Goal: Information Seeking & Learning: Learn about a topic

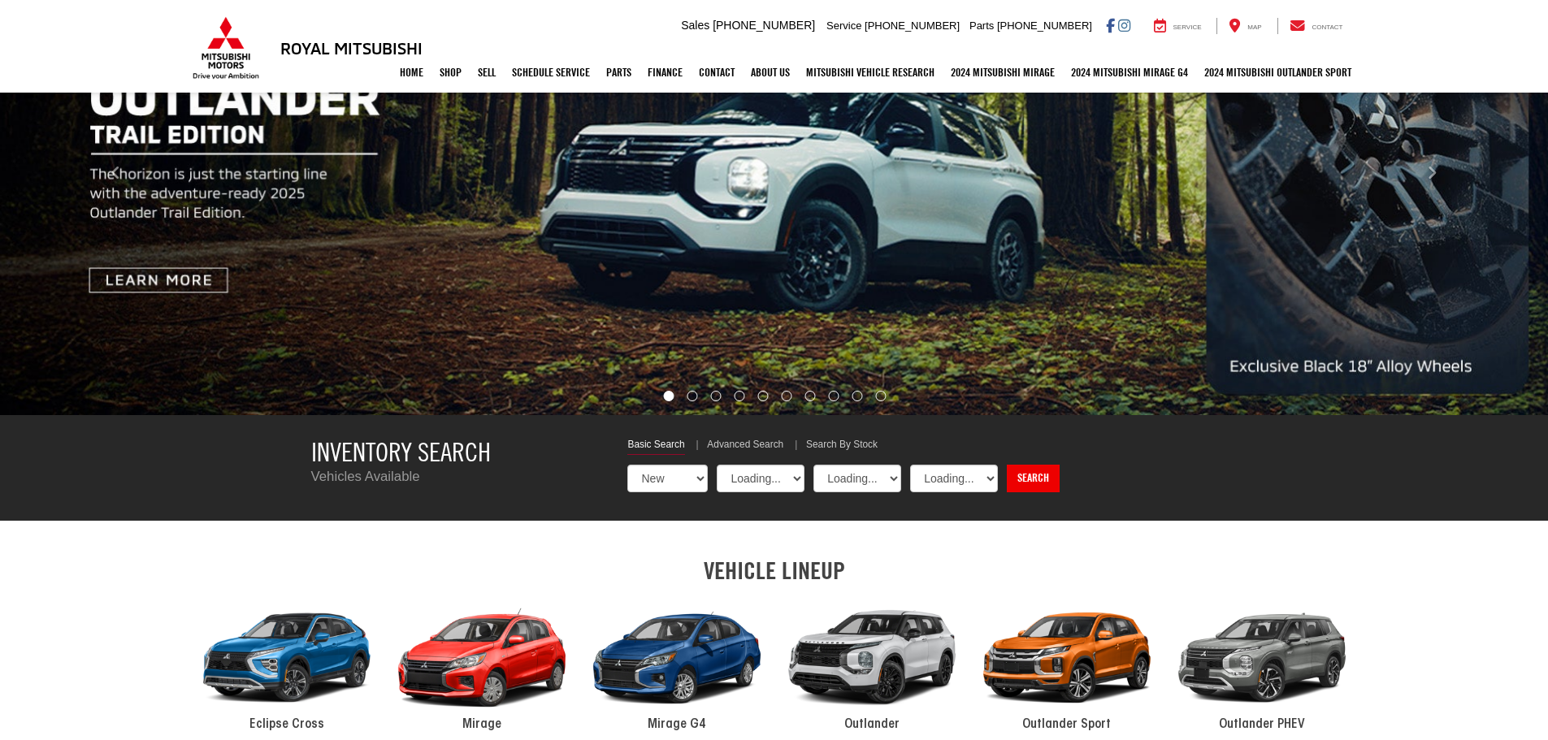
select select "Mitsubishi"
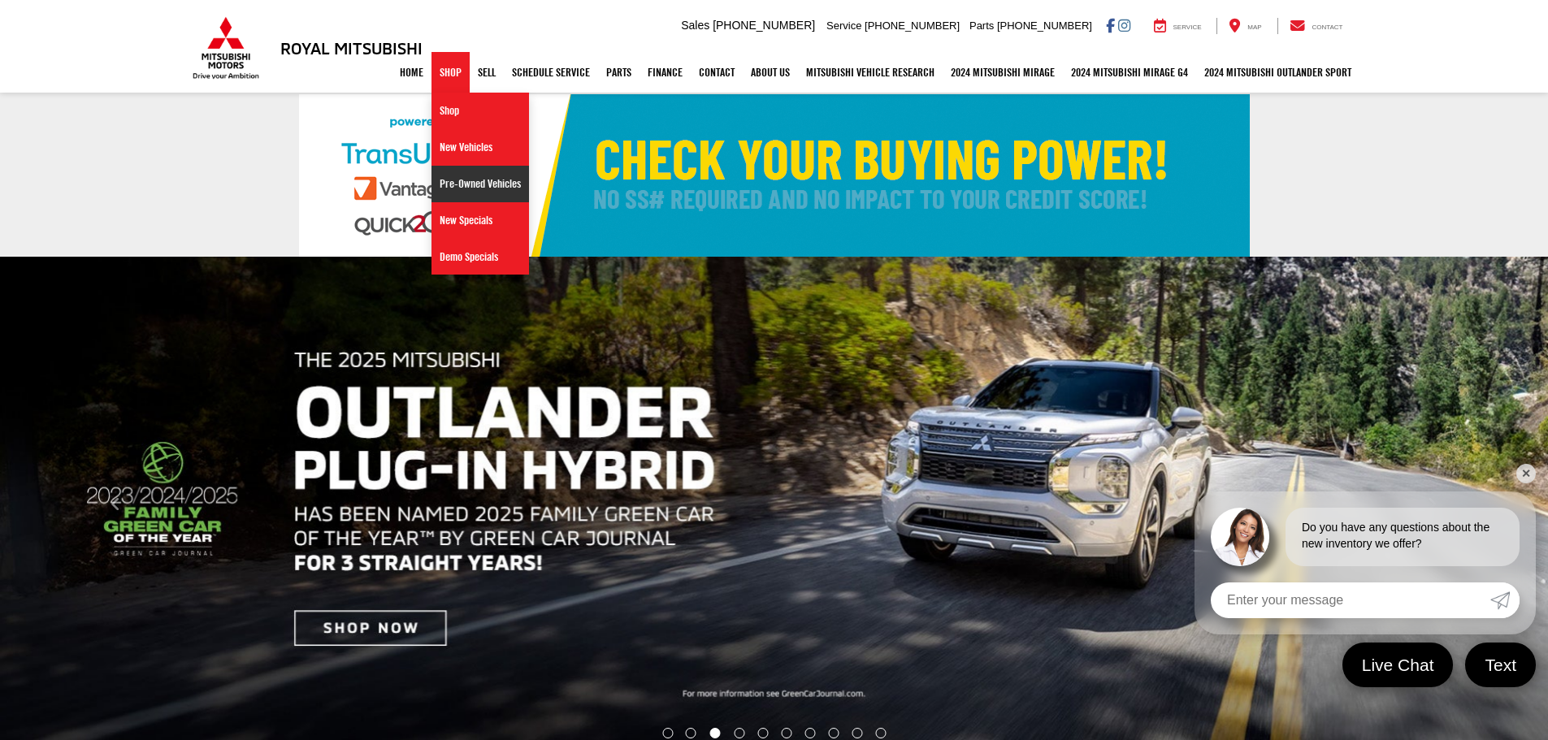
click at [449, 180] on link "Pre-Owned Vehicles" at bounding box center [479, 184] width 97 height 37
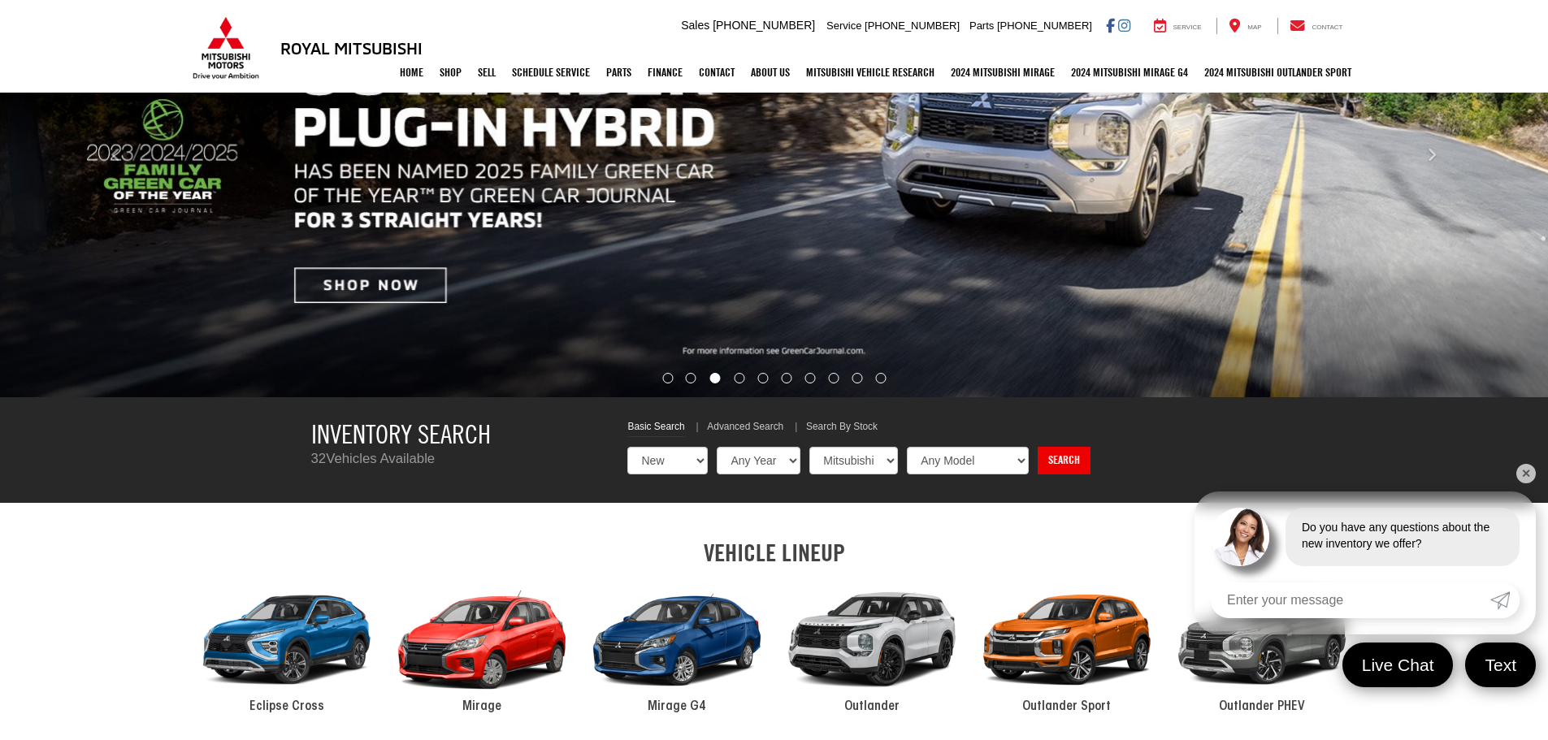
scroll to position [244, 0]
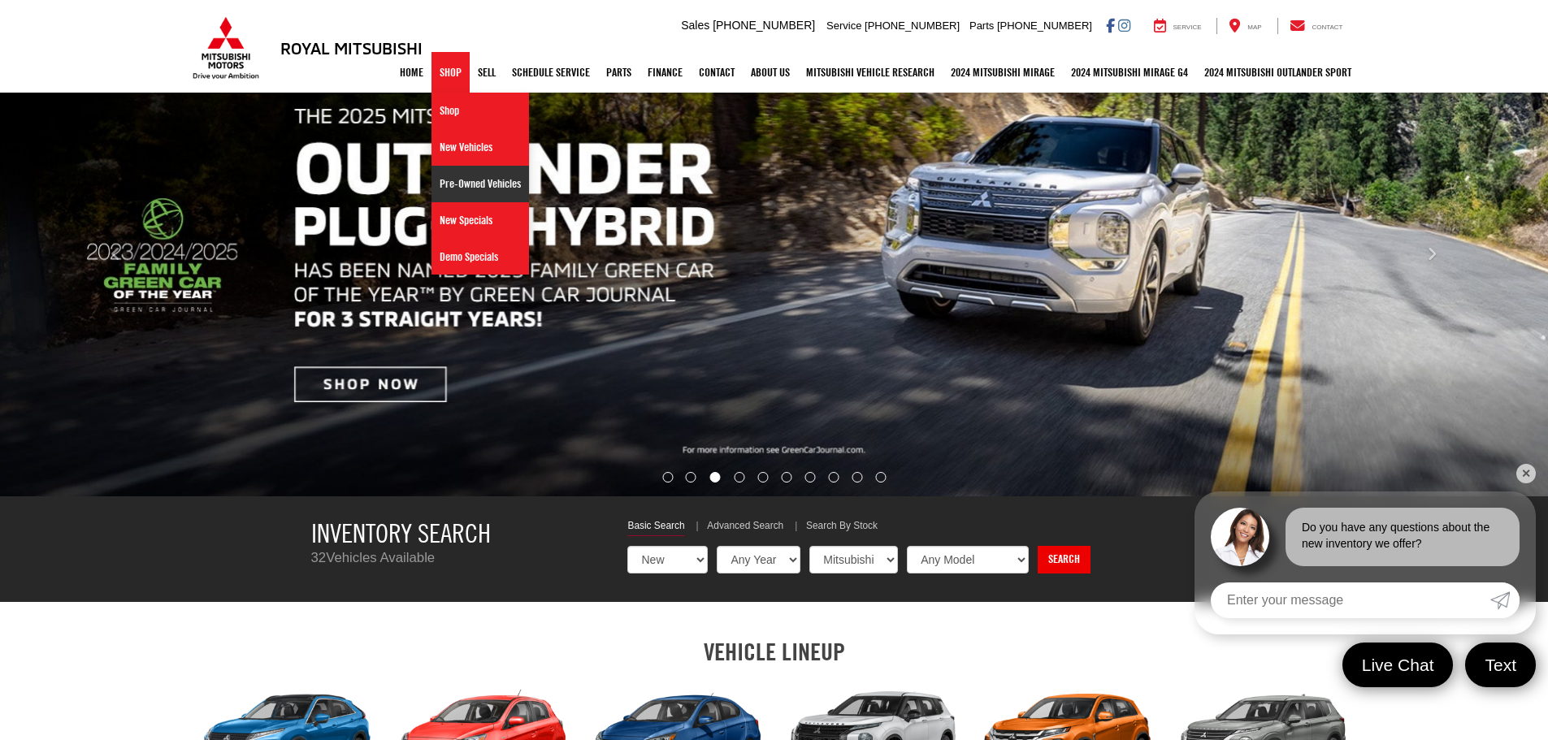
click at [440, 184] on link "Pre-Owned Vehicles" at bounding box center [479, 184] width 97 height 37
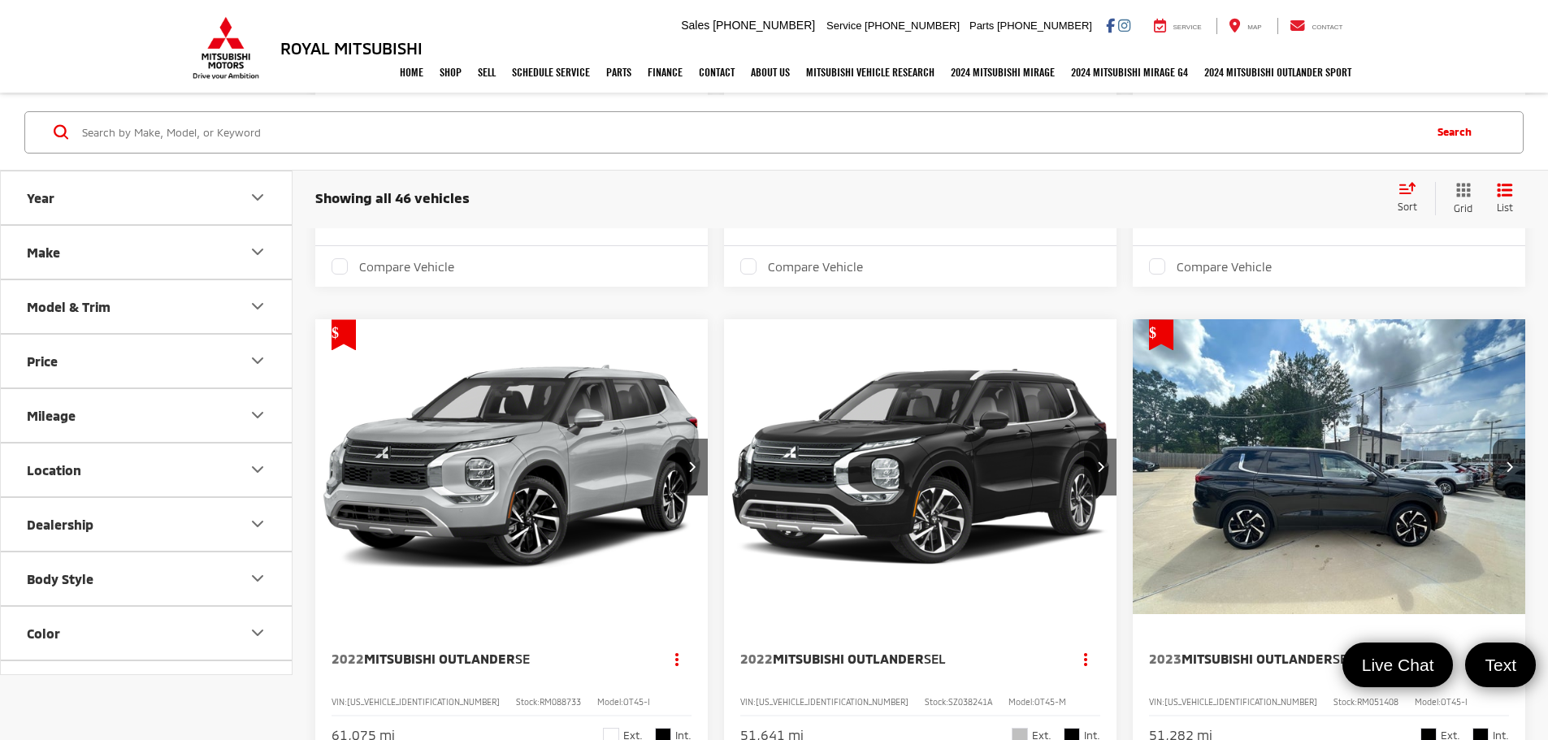
scroll to position [812, 0]
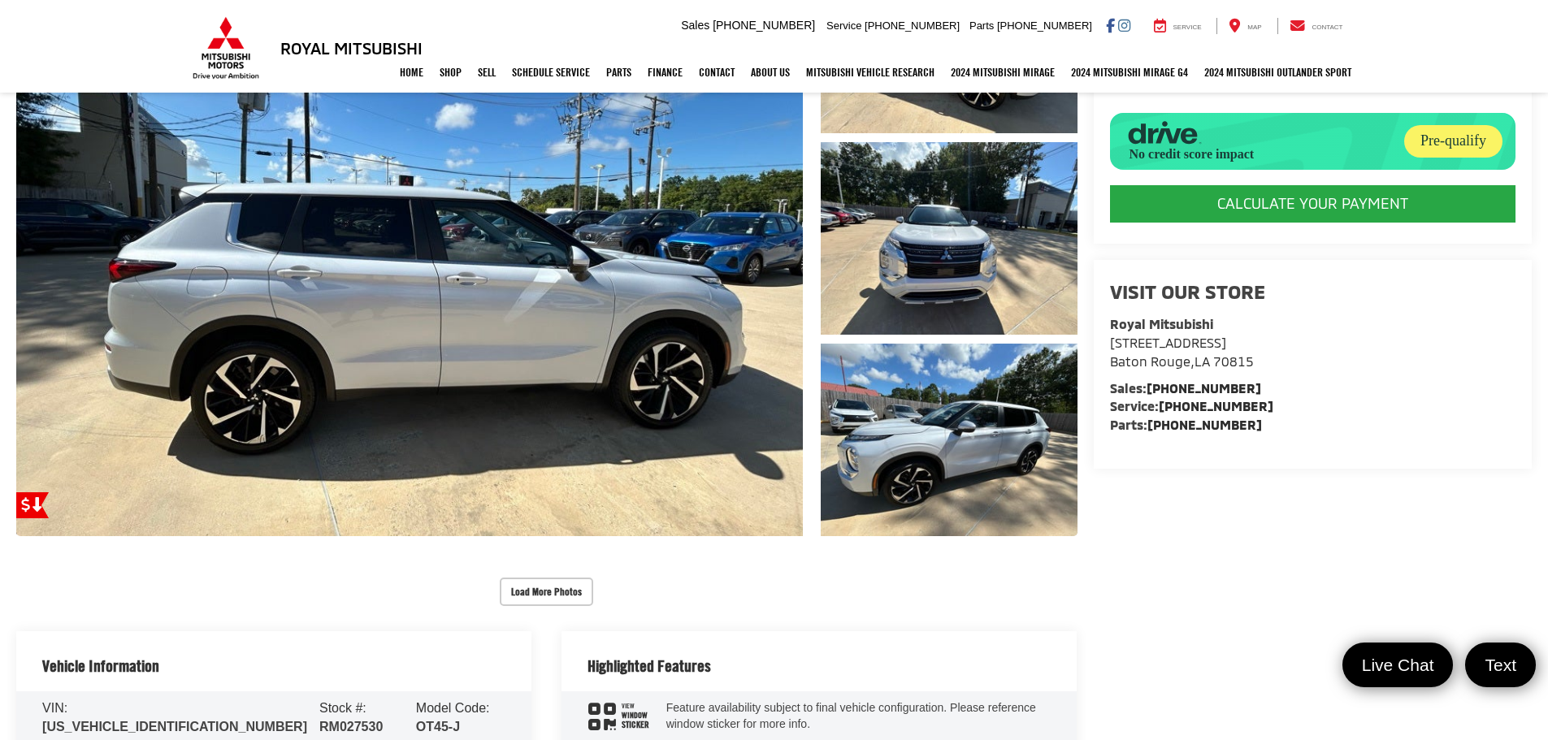
scroll to position [325, 0]
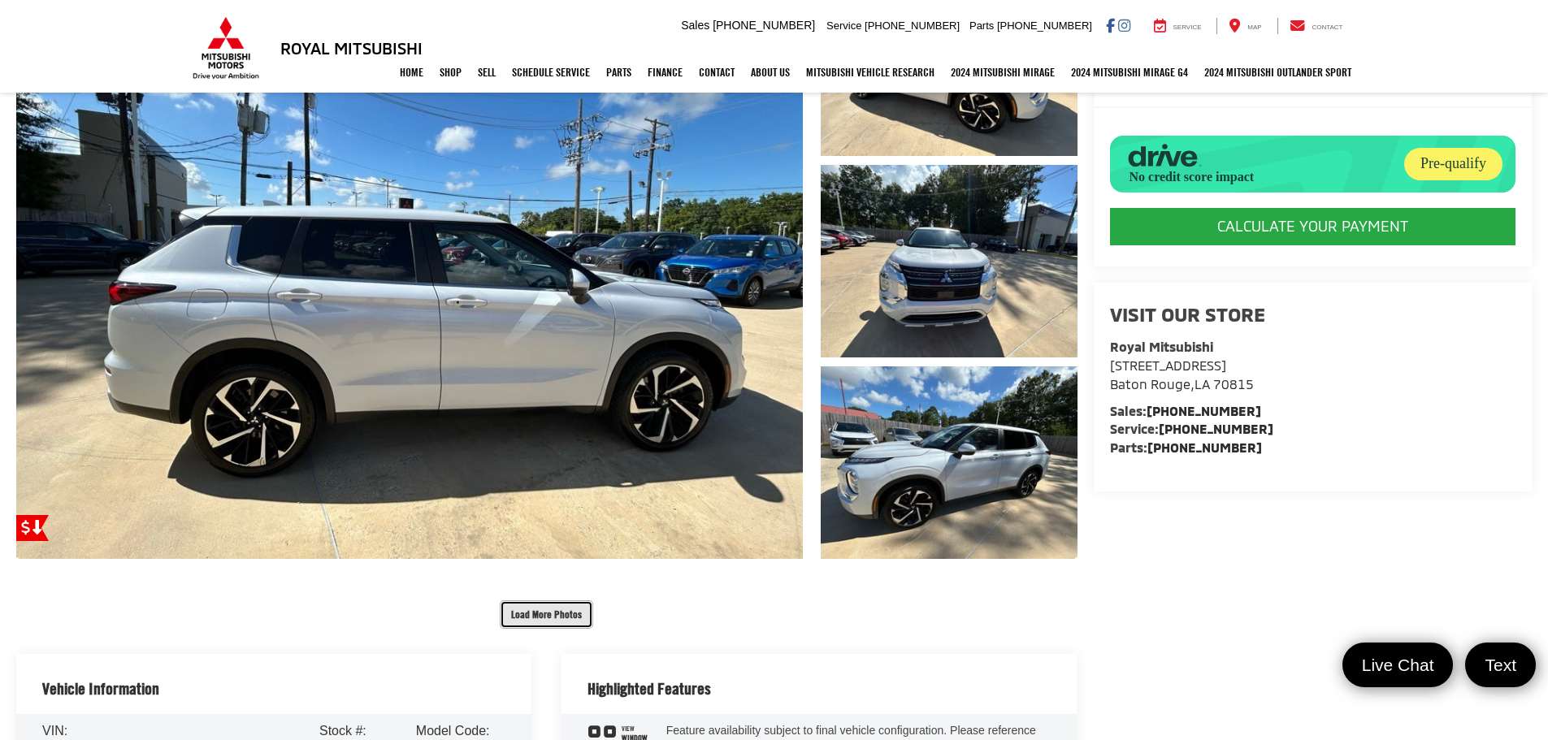
click at [556, 614] on button "Load More Photos" at bounding box center [546, 614] width 93 height 28
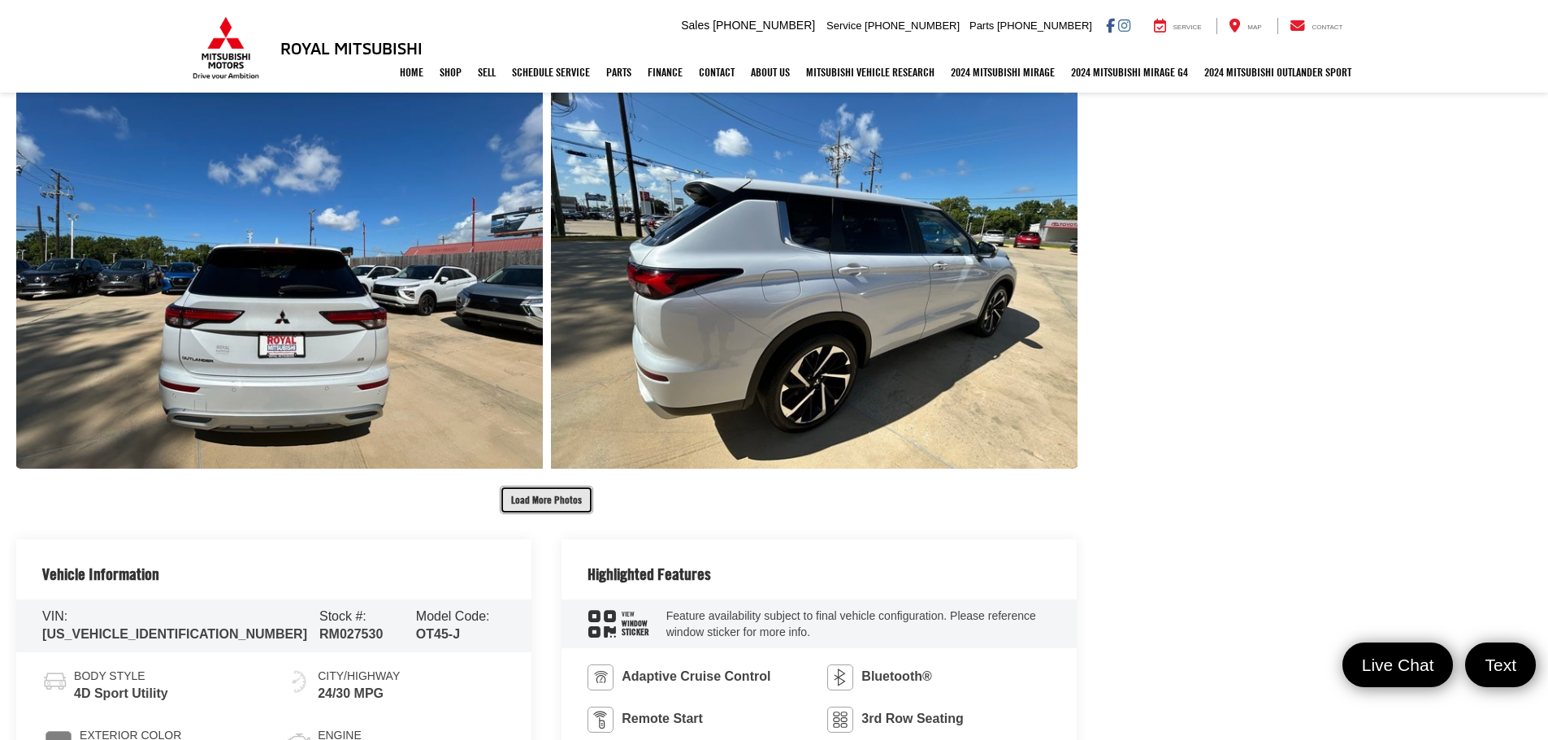
scroll to position [1300, 0]
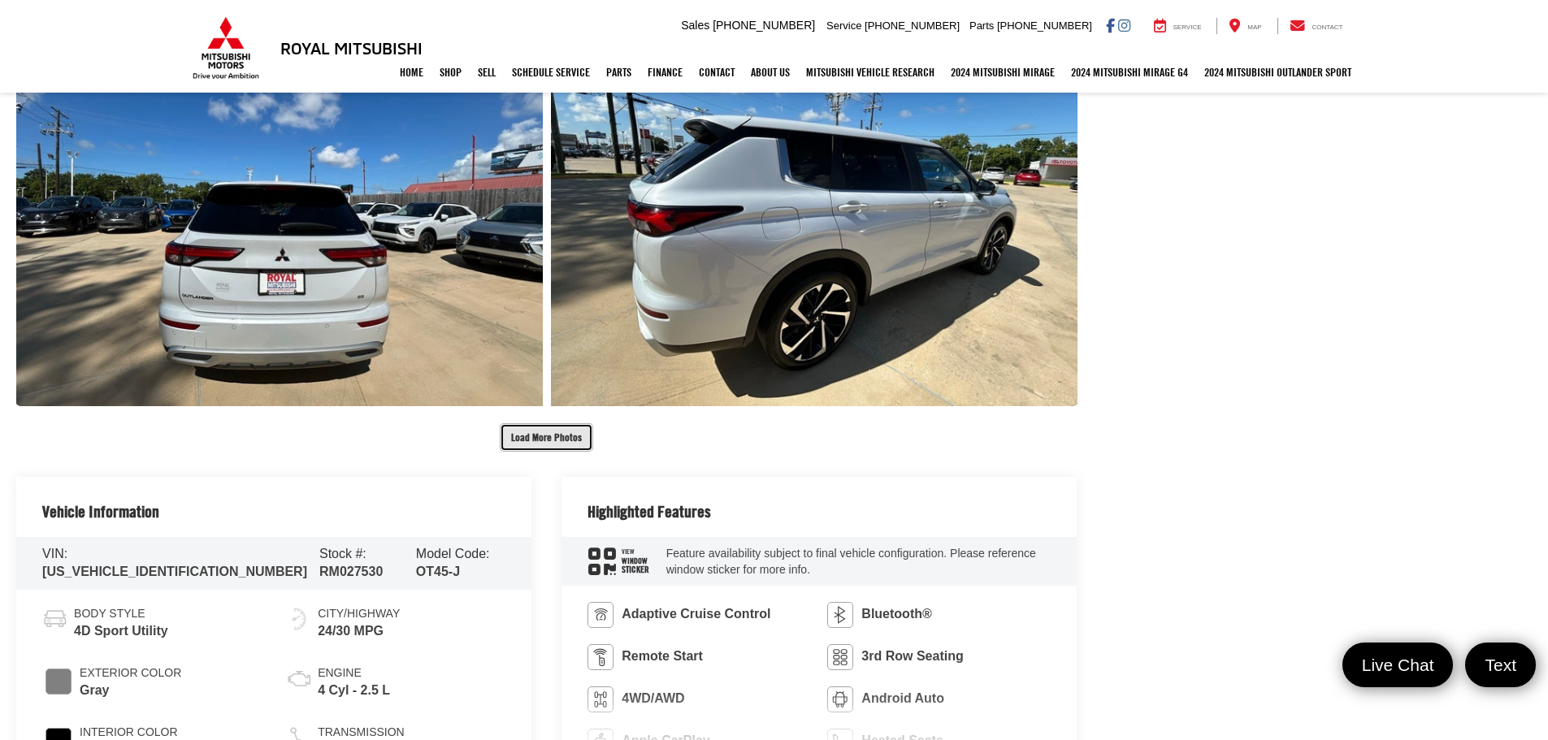
click at [552, 435] on button "Load More Photos" at bounding box center [546, 437] width 93 height 28
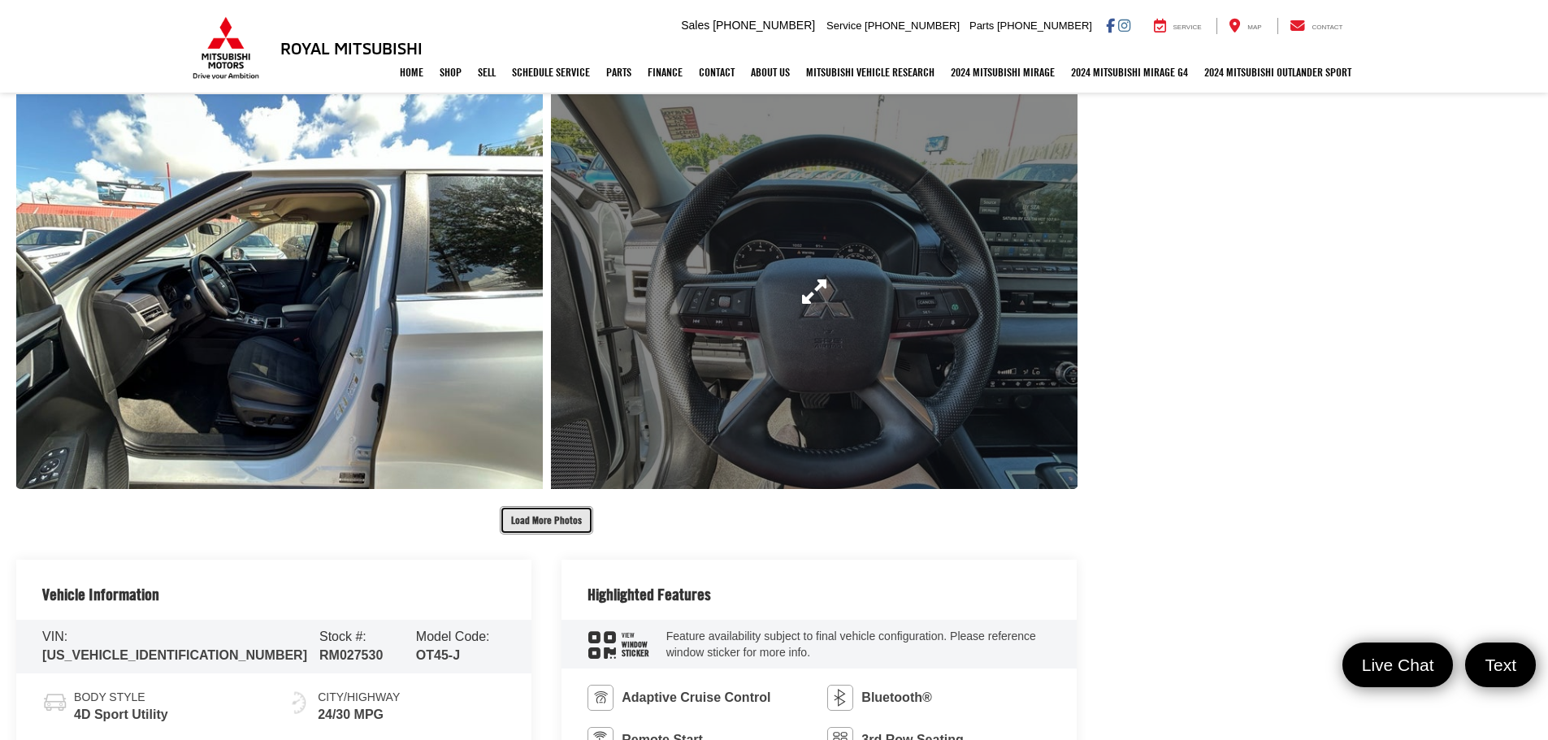
scroll to position [2031, 0]
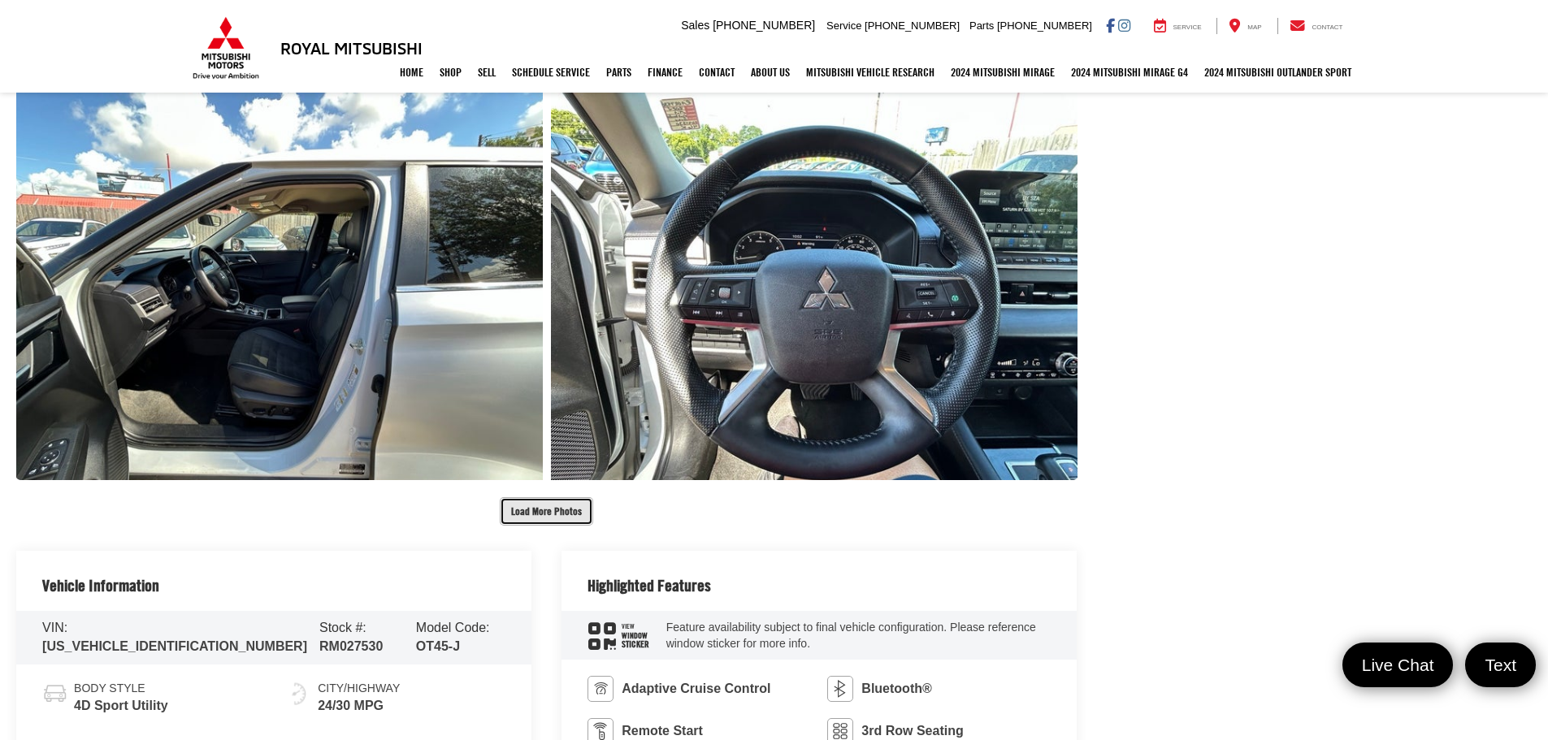
click at [537, 509] on button "Load More Photos" at bounding box center [546, 511] width 93 height 28
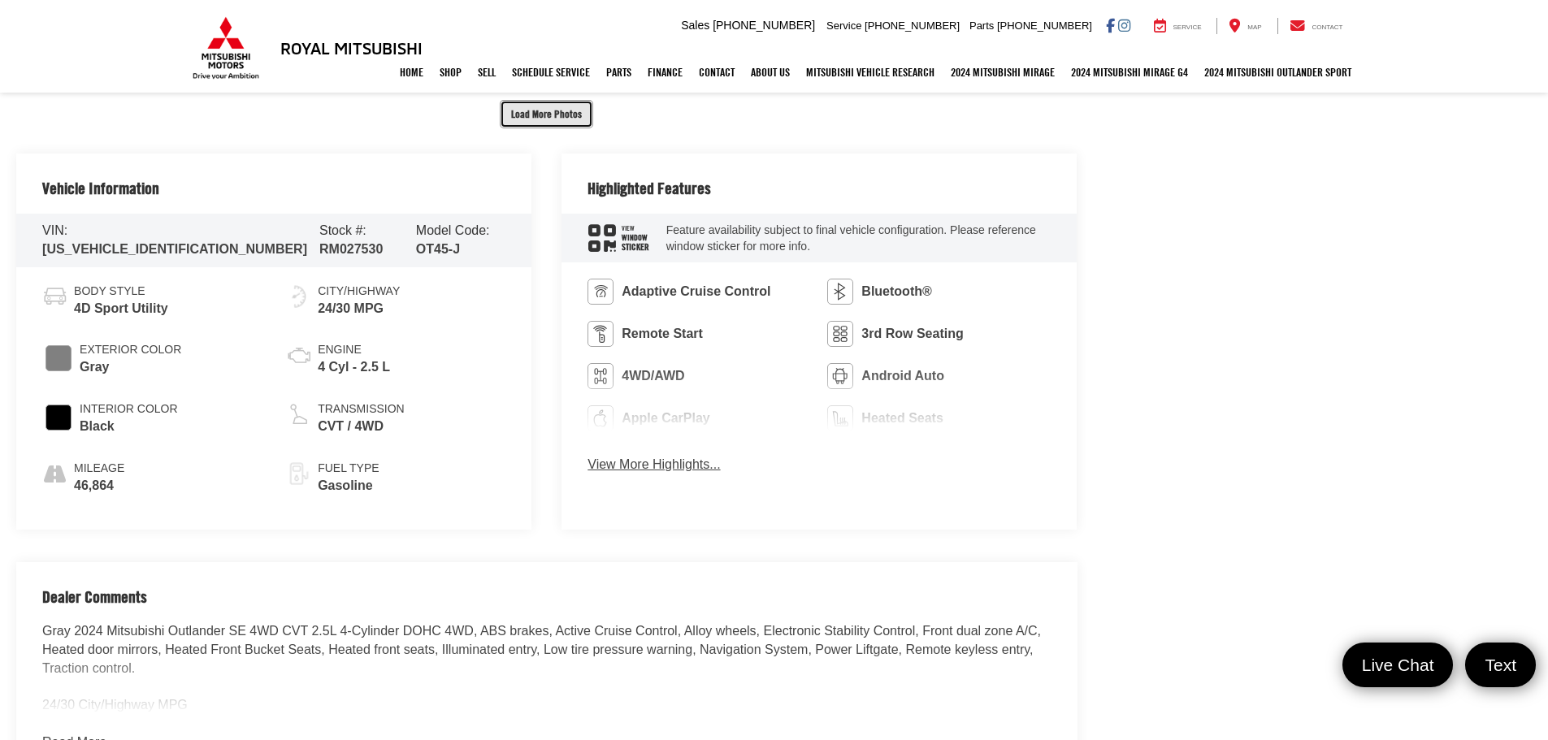
scroll to position [3250, 0]
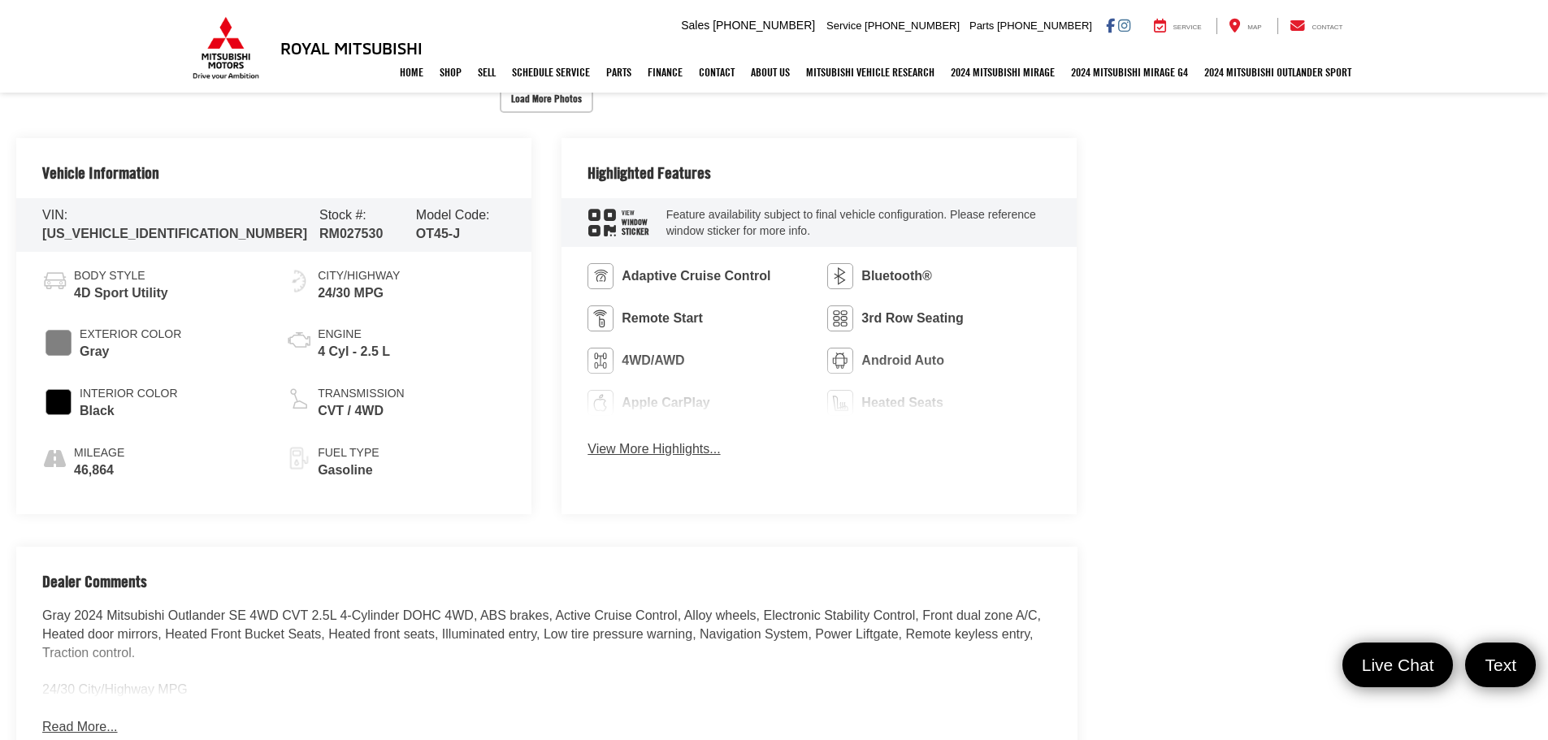
click at [669, 446] on button "View More Highlights..." at bounding box center [653, 449] width 132 height 19
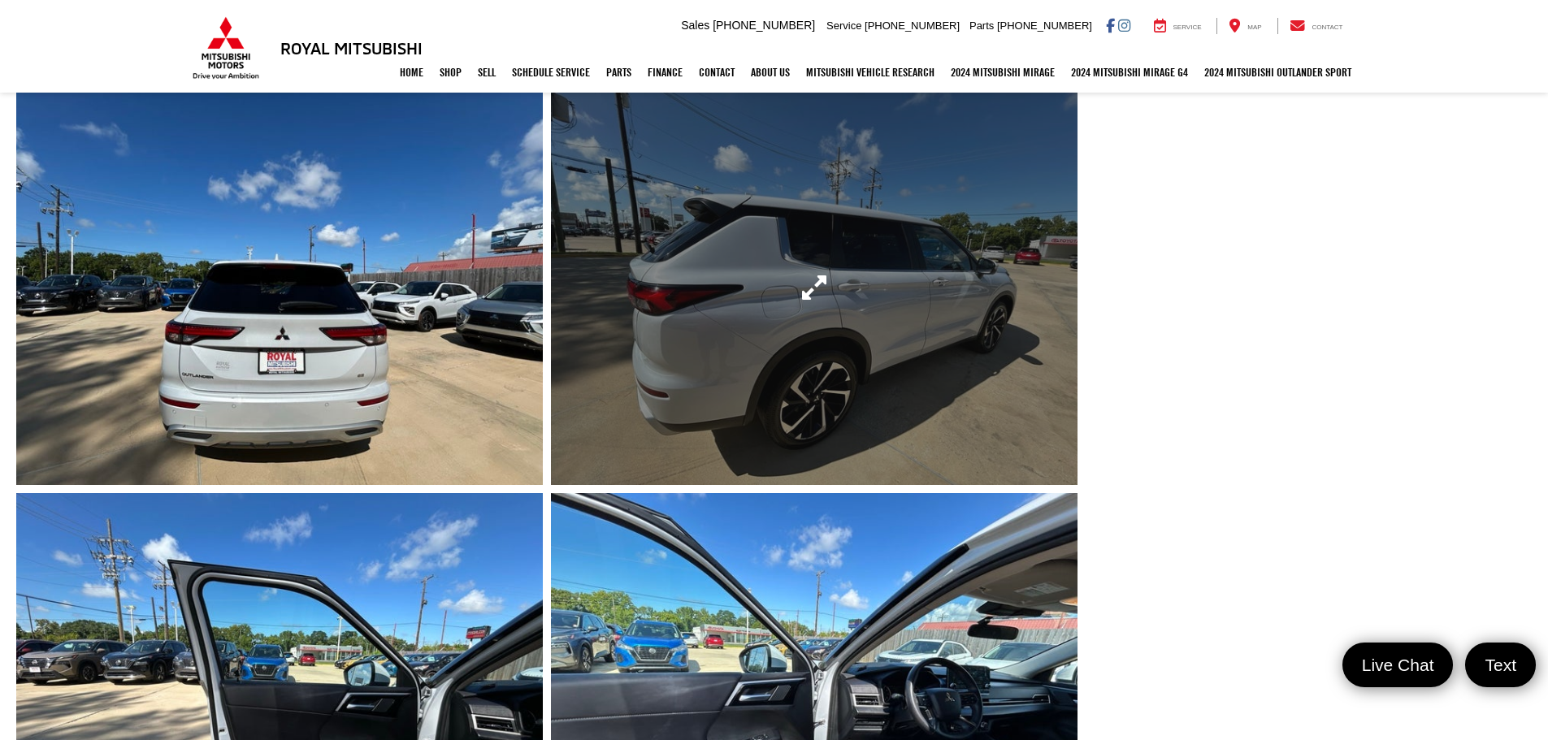
scroll to position [1219, 0]
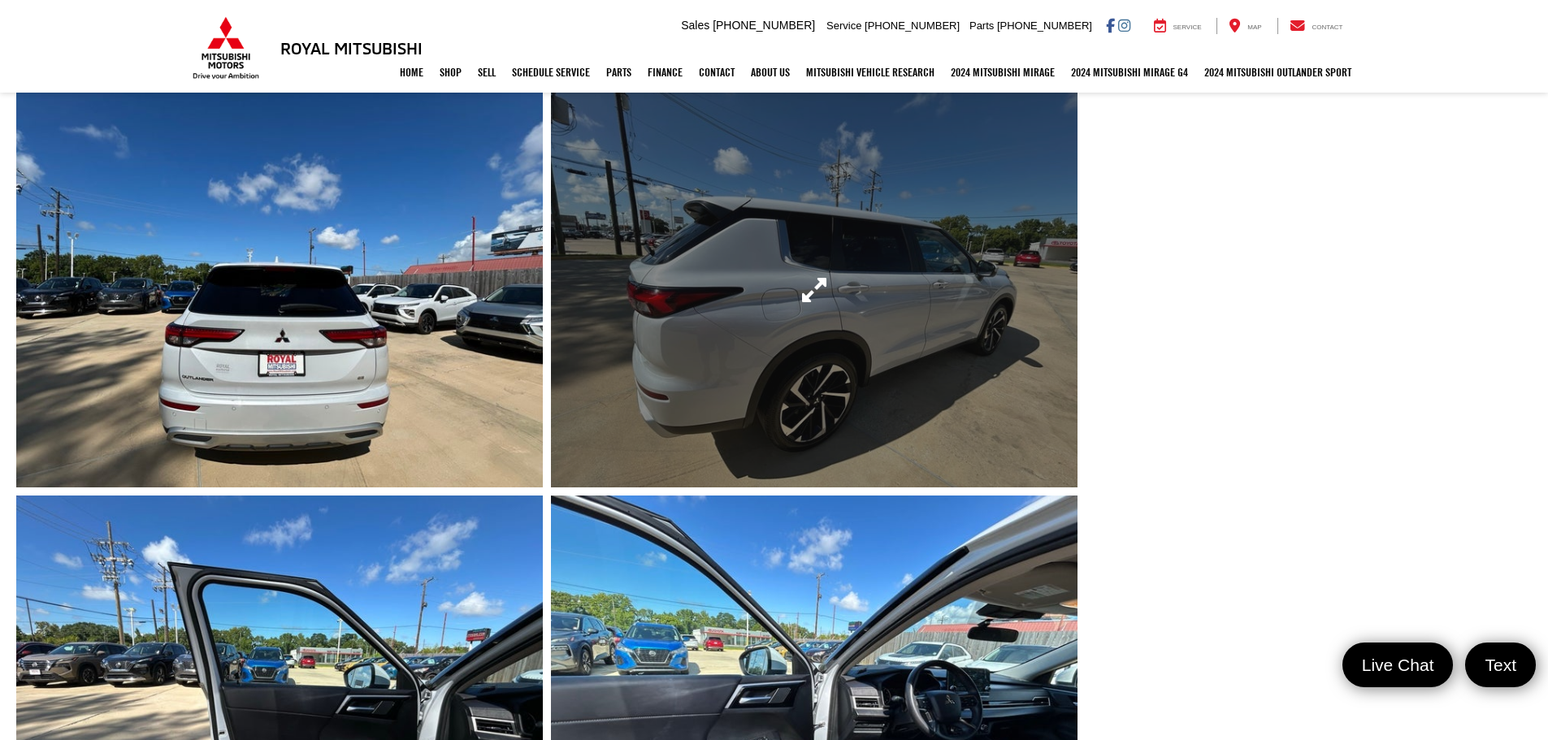
click at [795, 297] on link "Expand Photo 7" at bounding box center [814, 290] width 526 height 395
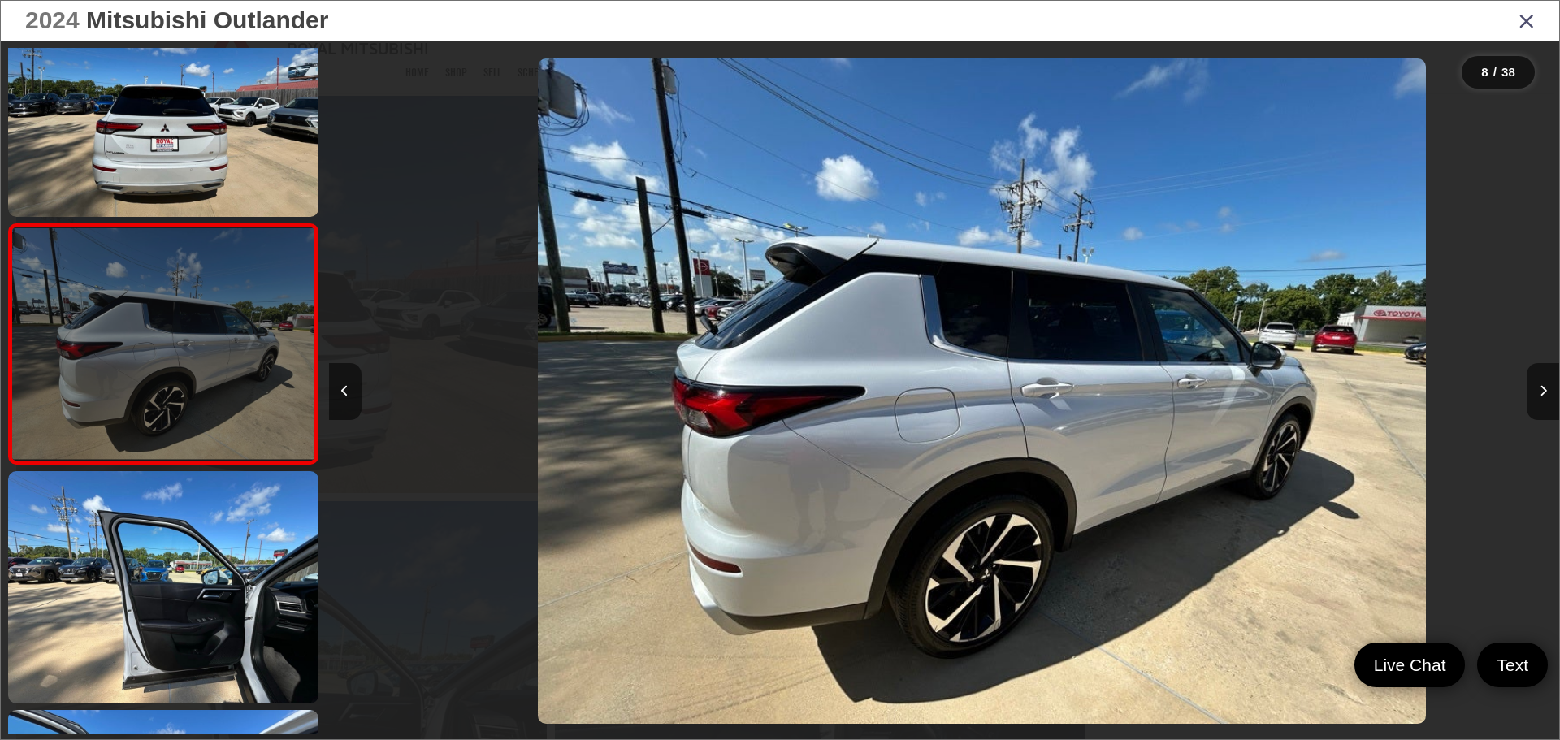
scroll to position [0, 8612]
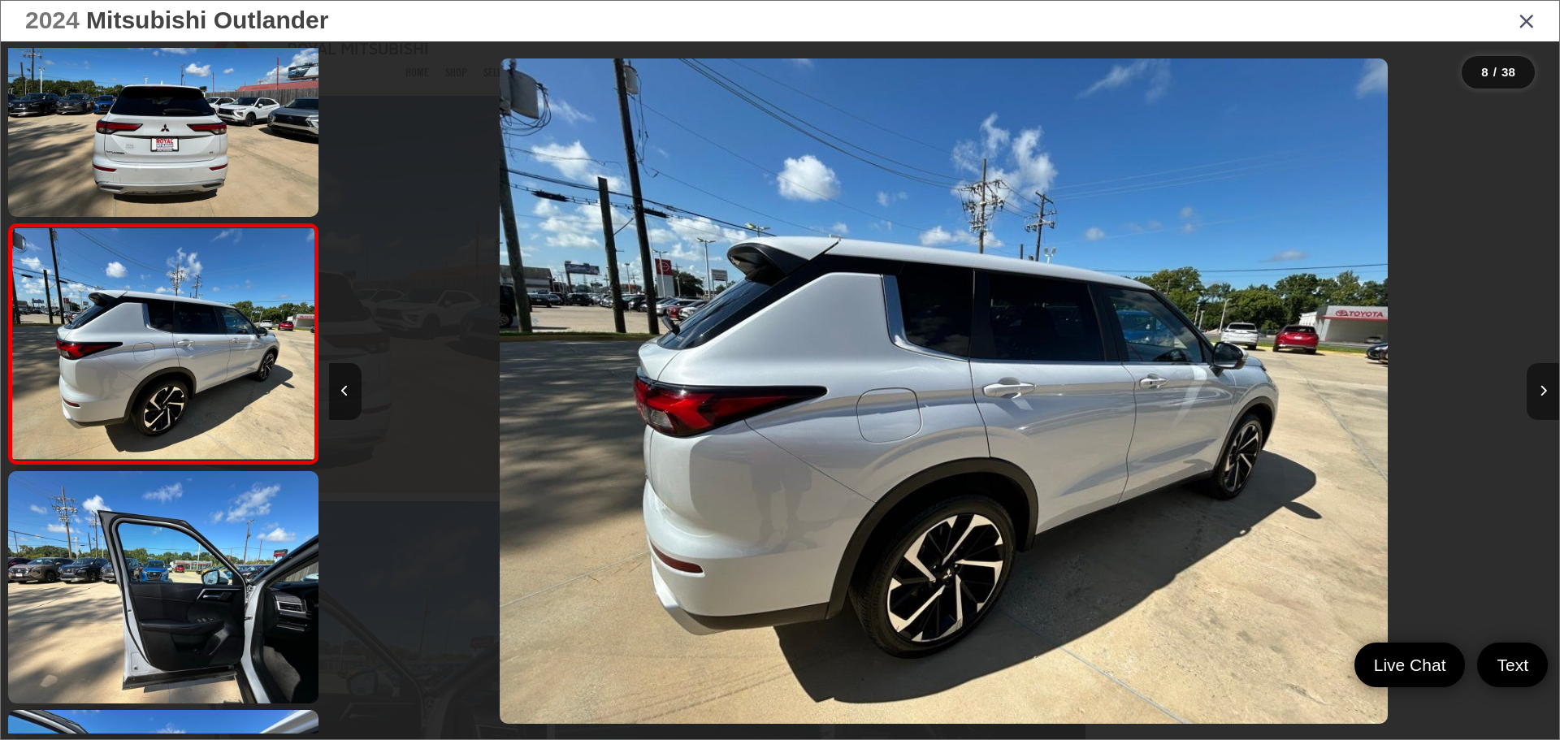
click at [1540, 395] on icon "Next image" at bounding box center [1542, 390] width 7 height 11
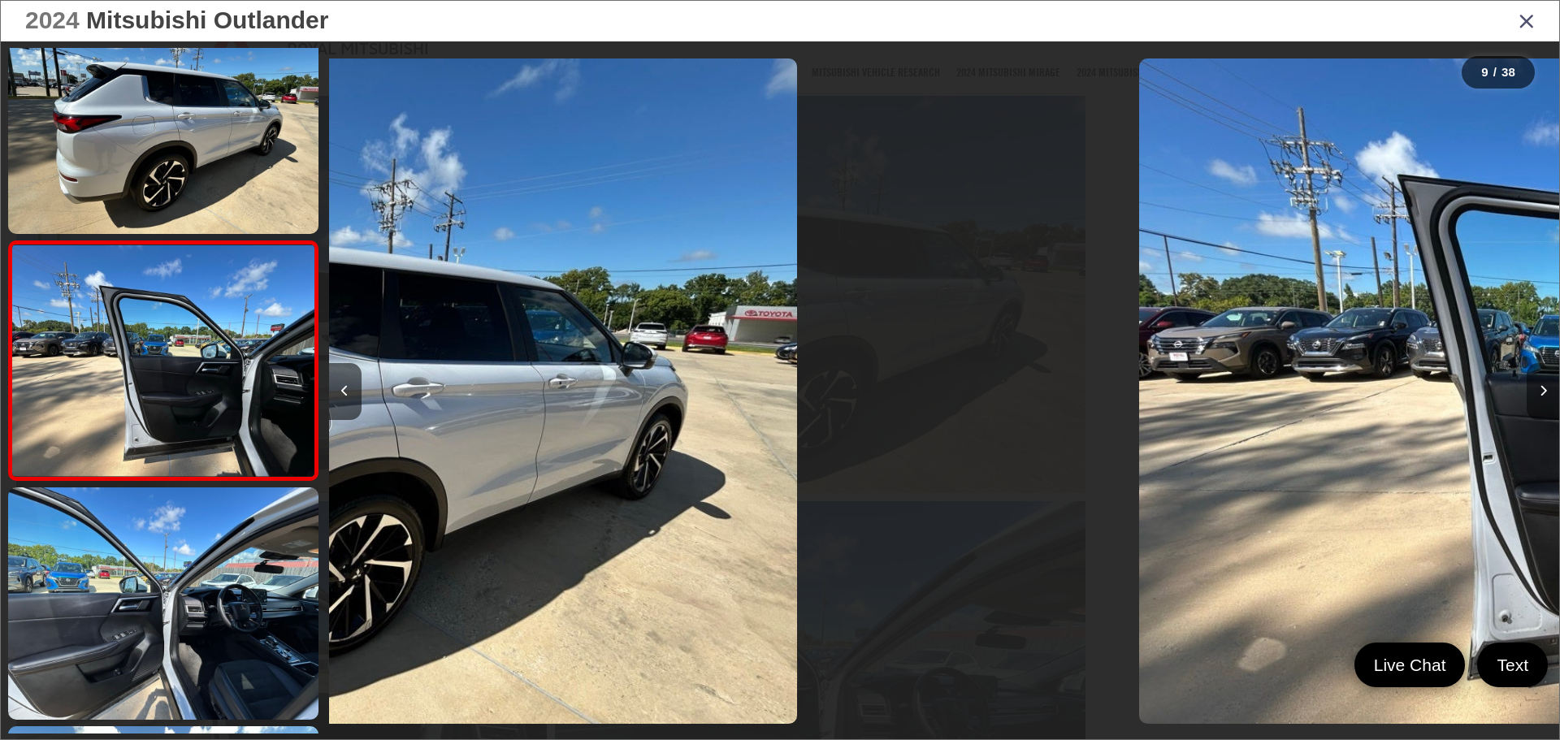
scroll to position [1738, 0]
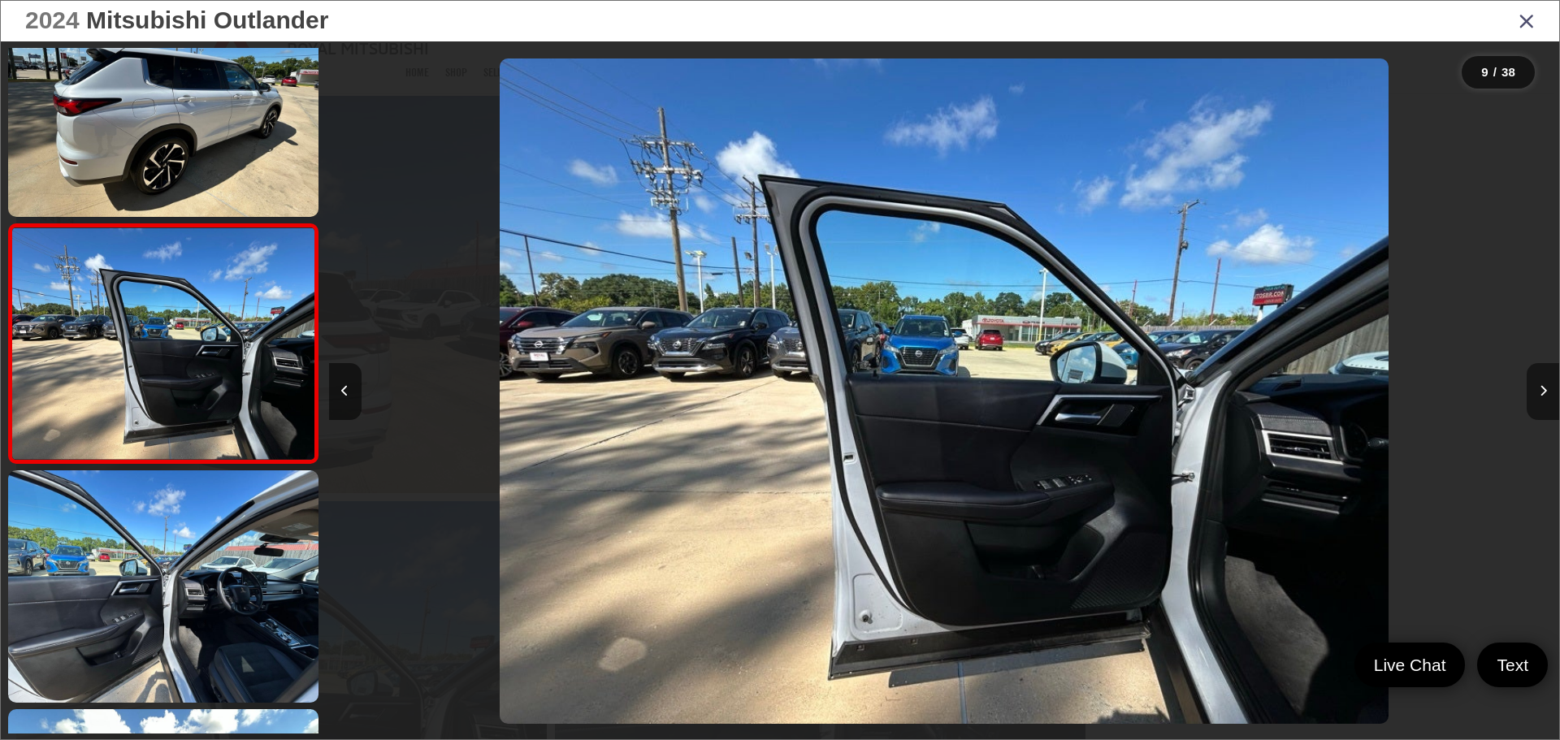
click at [1540, 395] on icon "Next image" at bounding box center [1542, 390] width 7 height 11
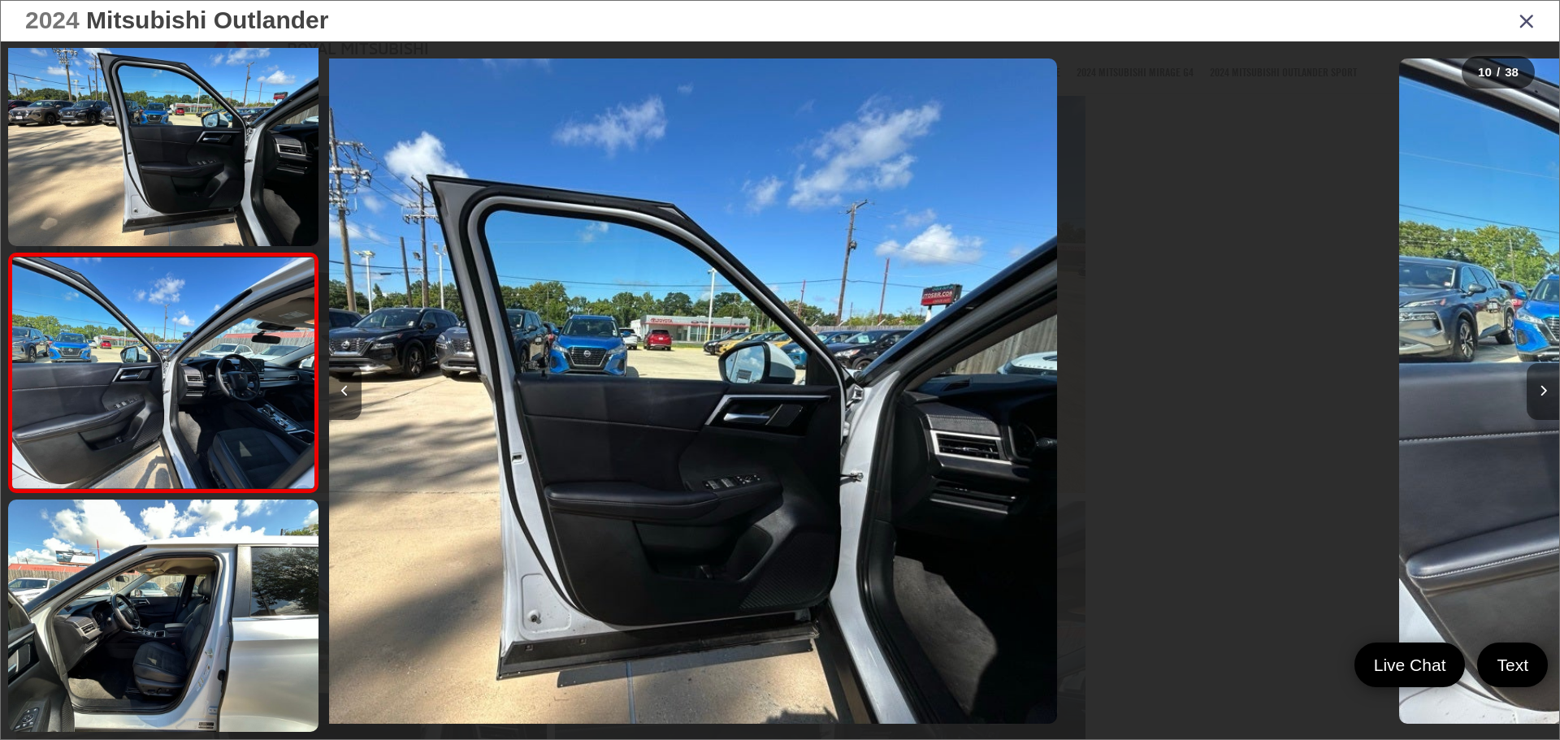
scroll to position [1977, 0]
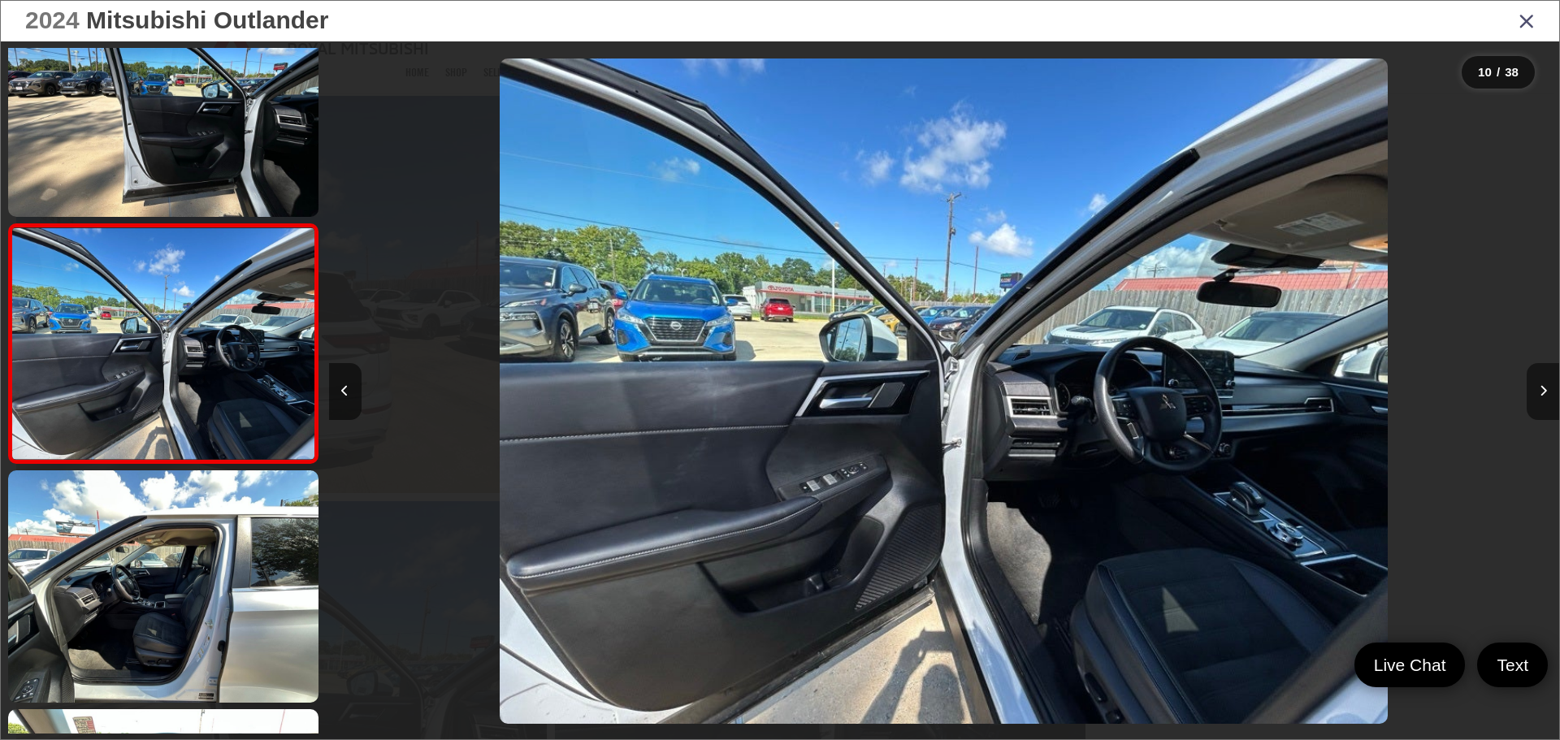
click at [1540, 395] on icon "Next image" at bounding box center [1542, 390] width 7 height 11
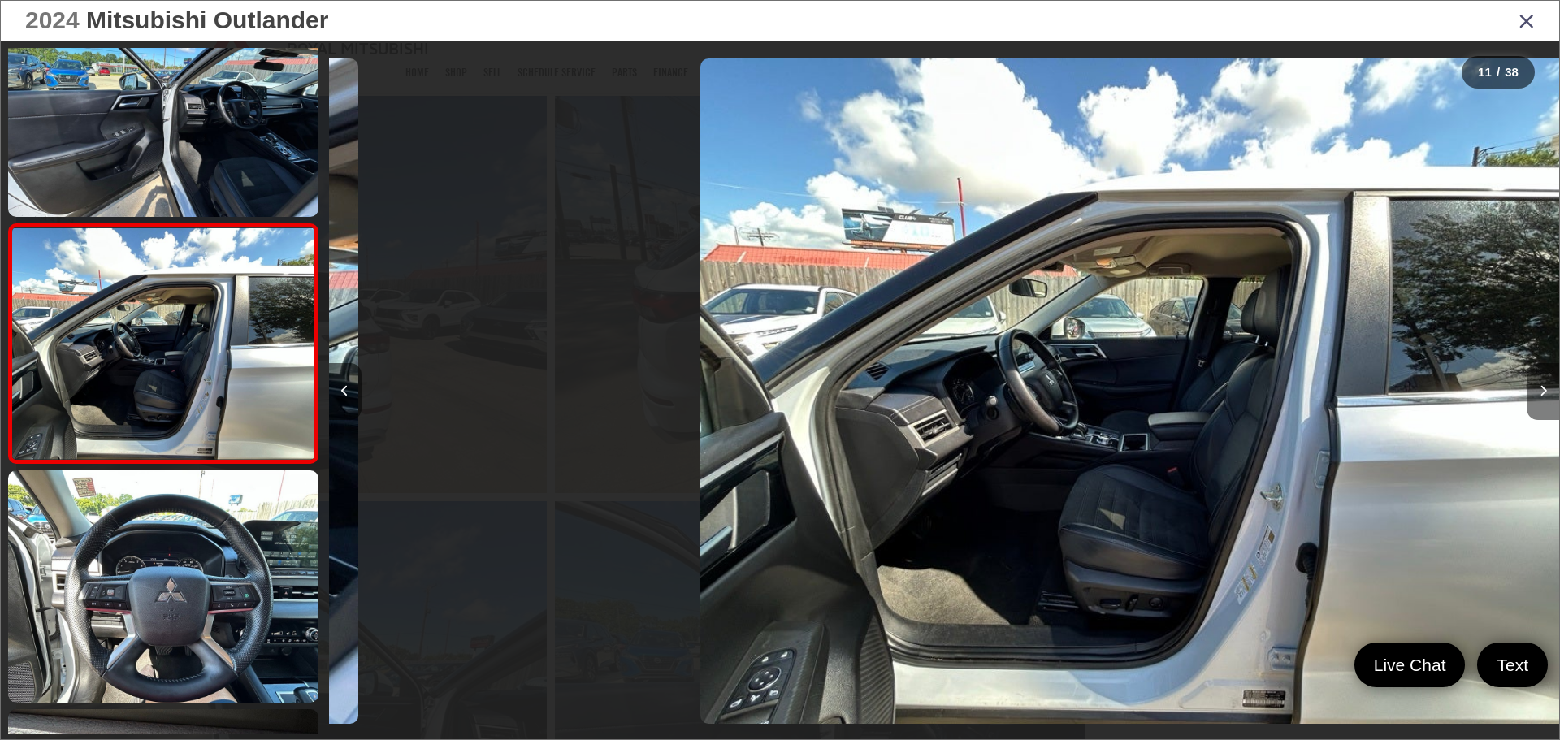
scroll to position [0, 12303]
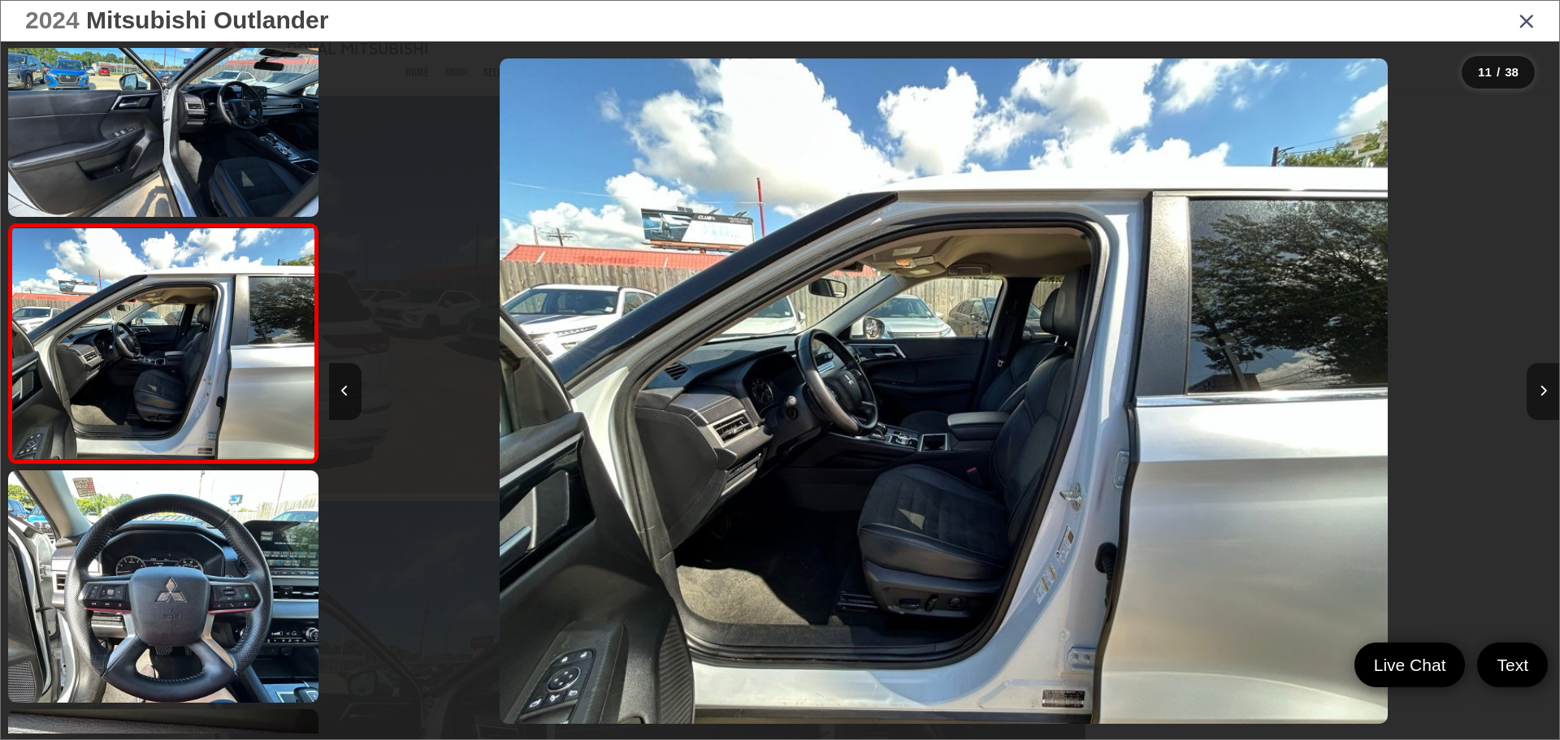
click at [1540, 395] on icon "Next image" at bounding box center [1542, 390] width 7 height 11
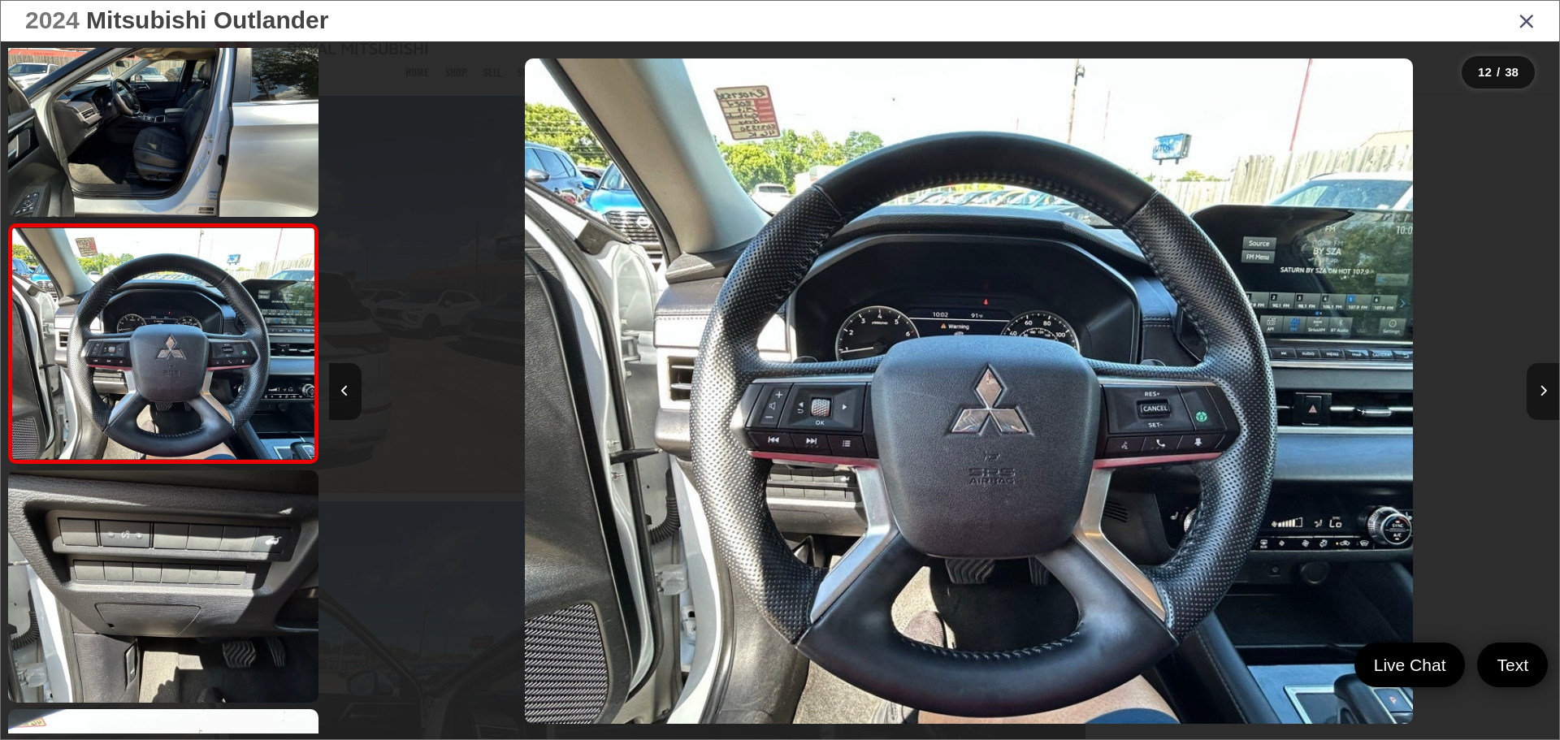
scroll to position [0, 13533]
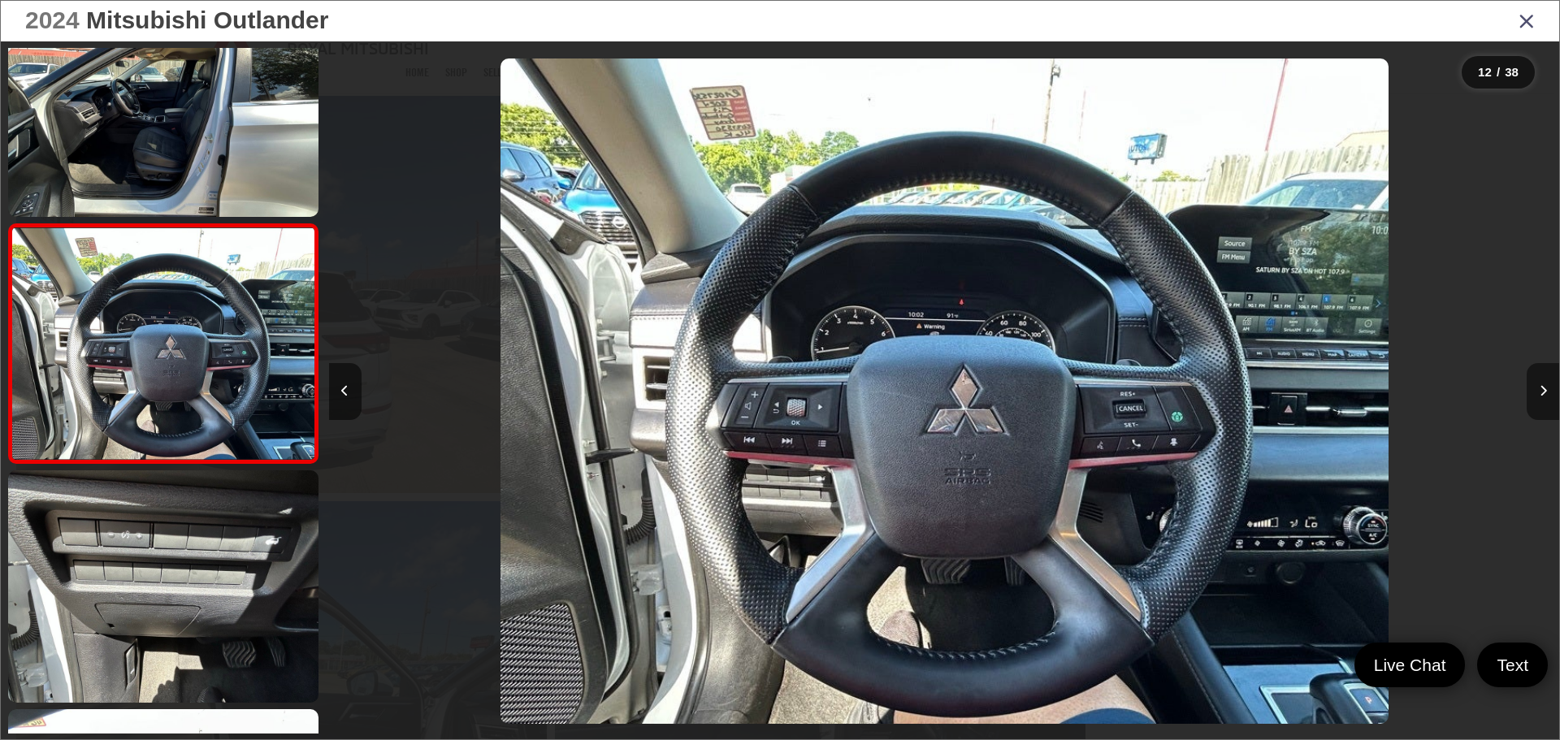
click at [1540, 395] on icon "Next image" at bounding box center [1542, 390] width 7 height 11
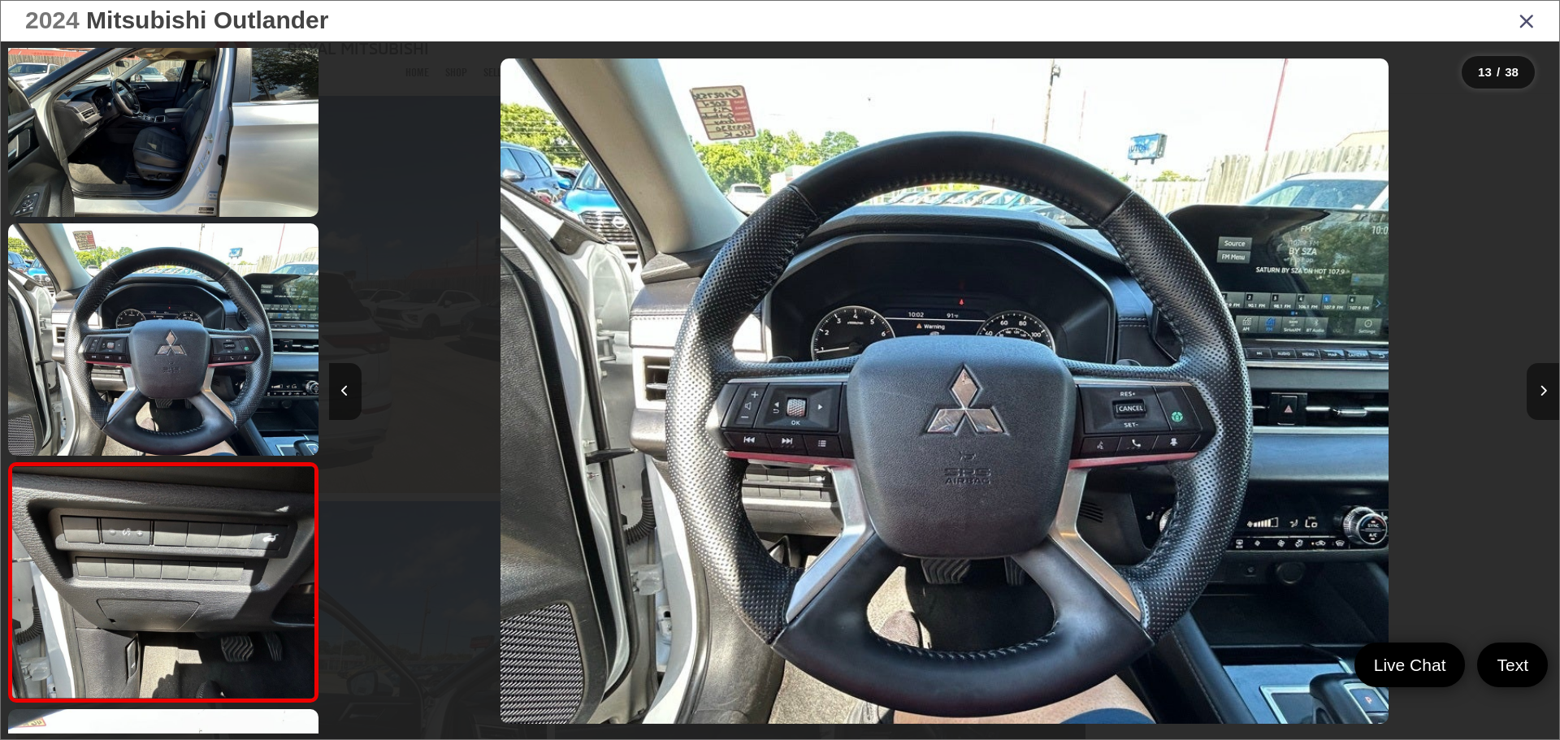
scroll to position [0, 0]
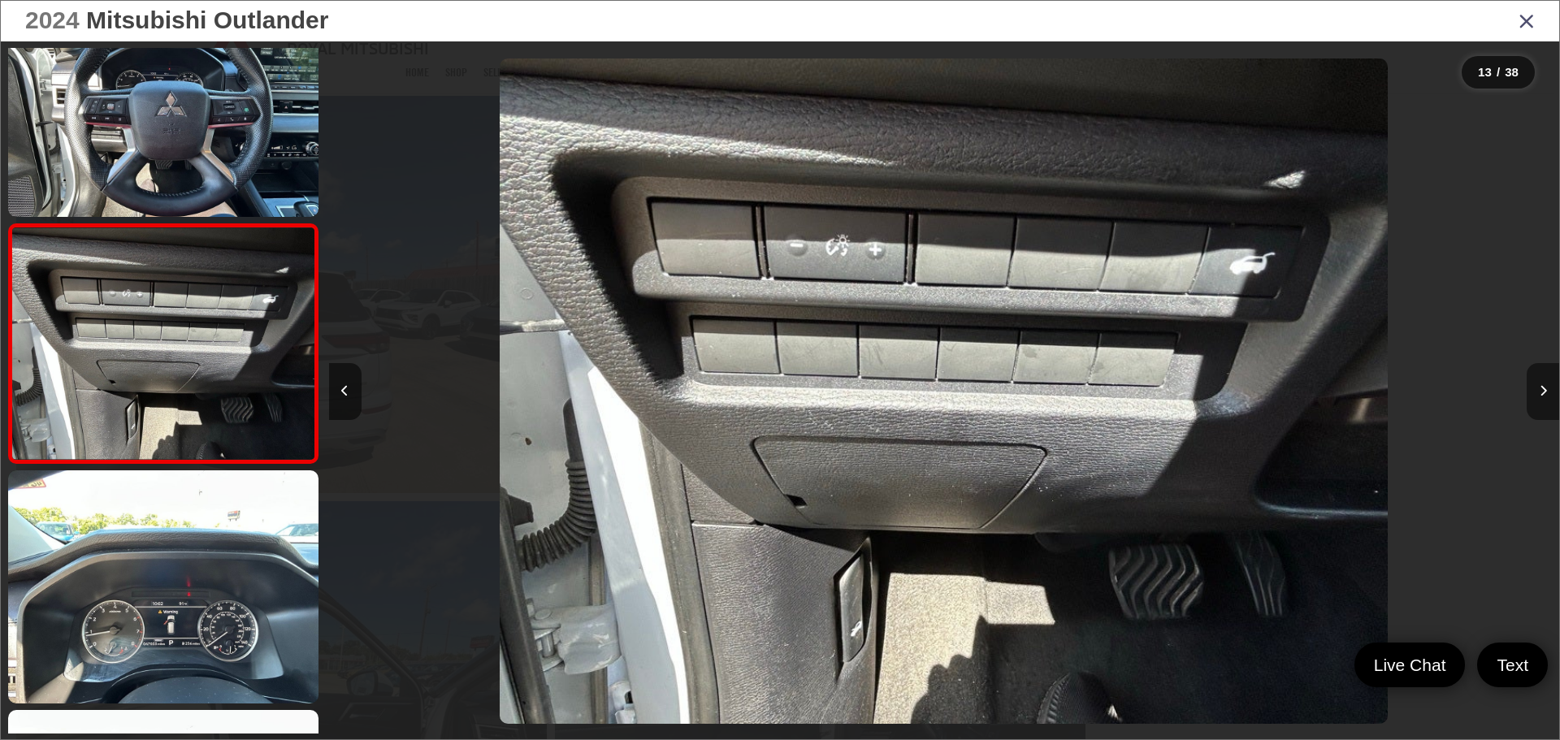
click at [1540, 395] on icon "Next image" at bounding box center [1542, 390] width 7 height 11
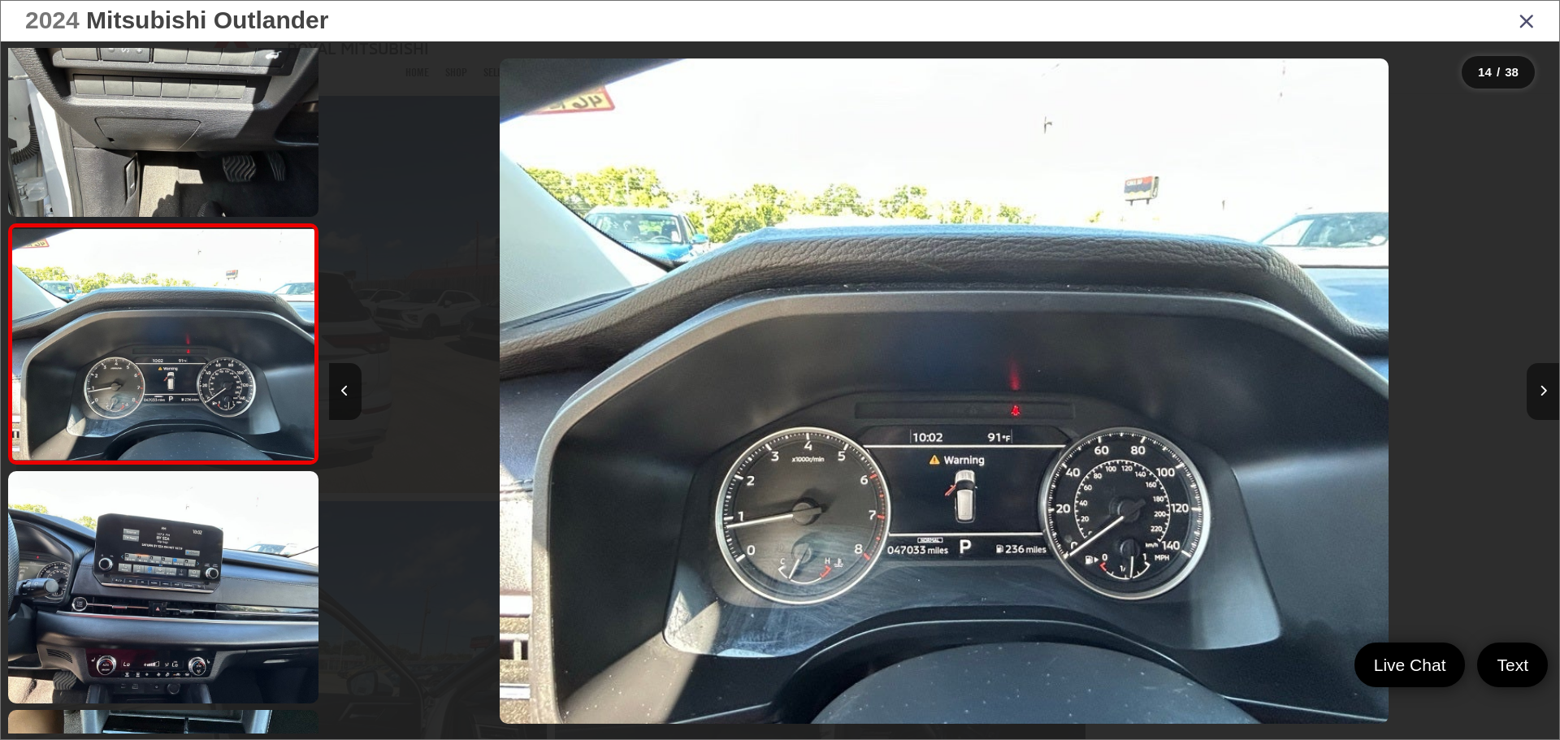
click at [1540, 395] on icon "Next image" at bounding box center [1542, 390] width 7 height 11
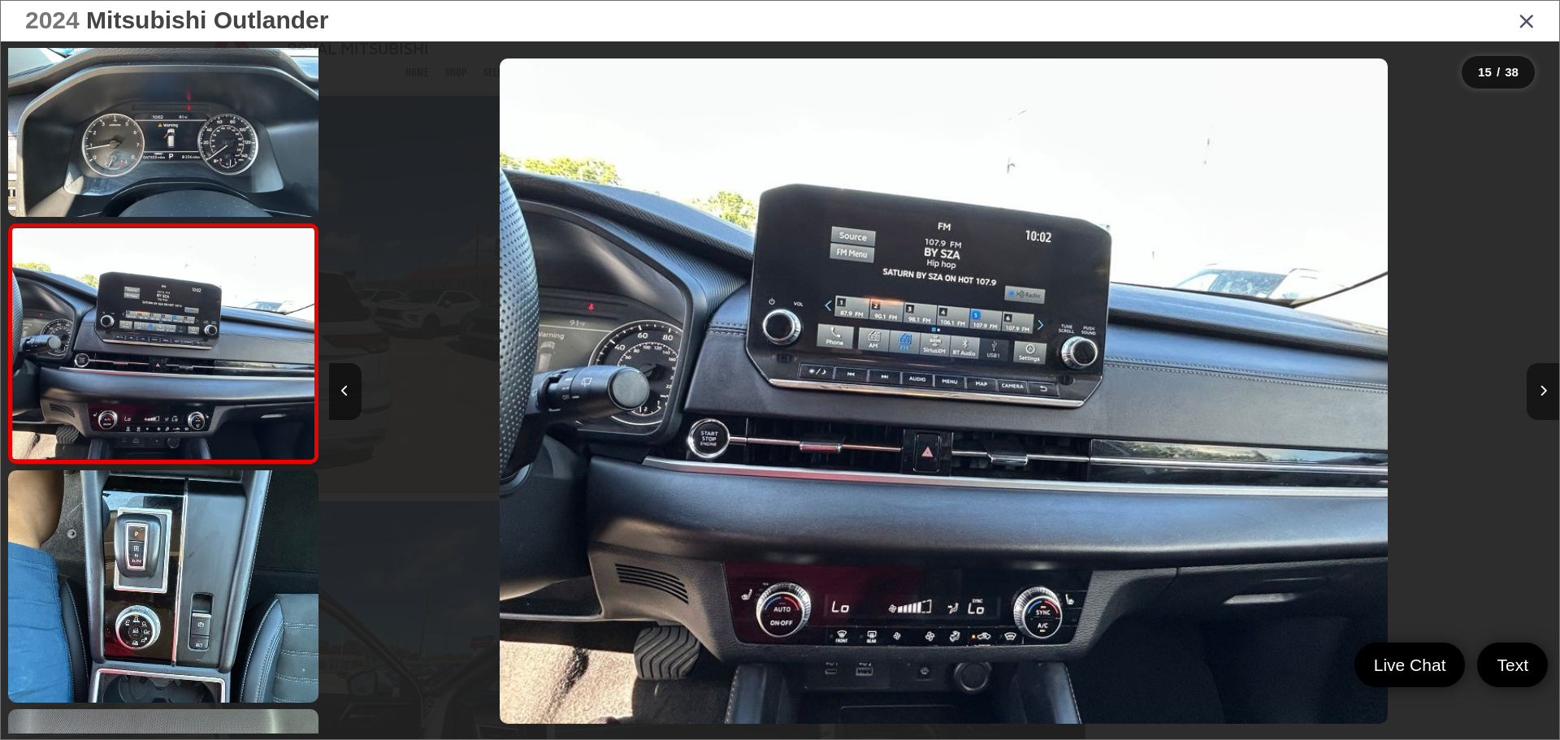
click at [1540, 395] on icon "Next image" at bounding box center [1542, 390] width 7 height 11
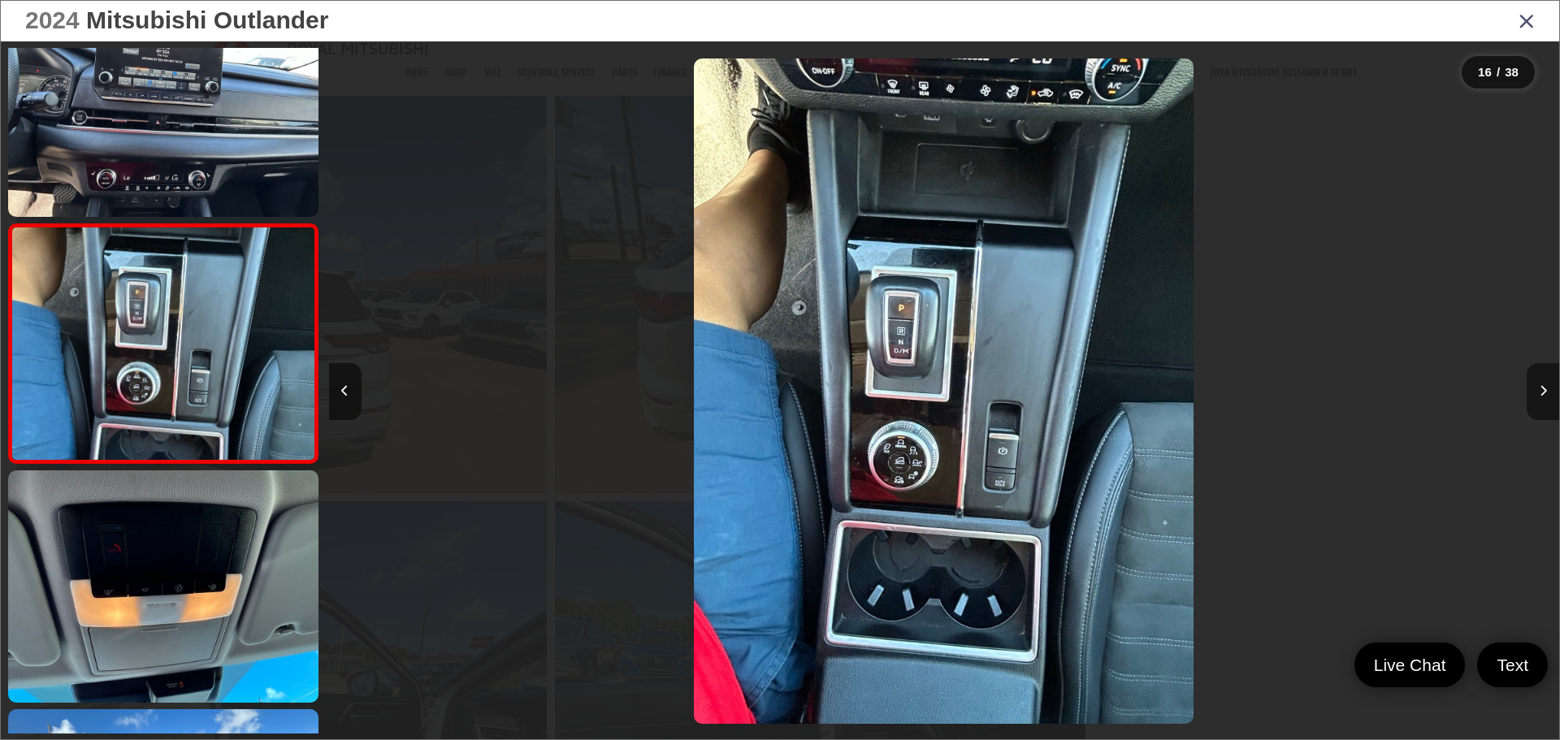
click at [1540, 395] on icon "Next image" at bounding box center [1542, 390] width 7 height 11
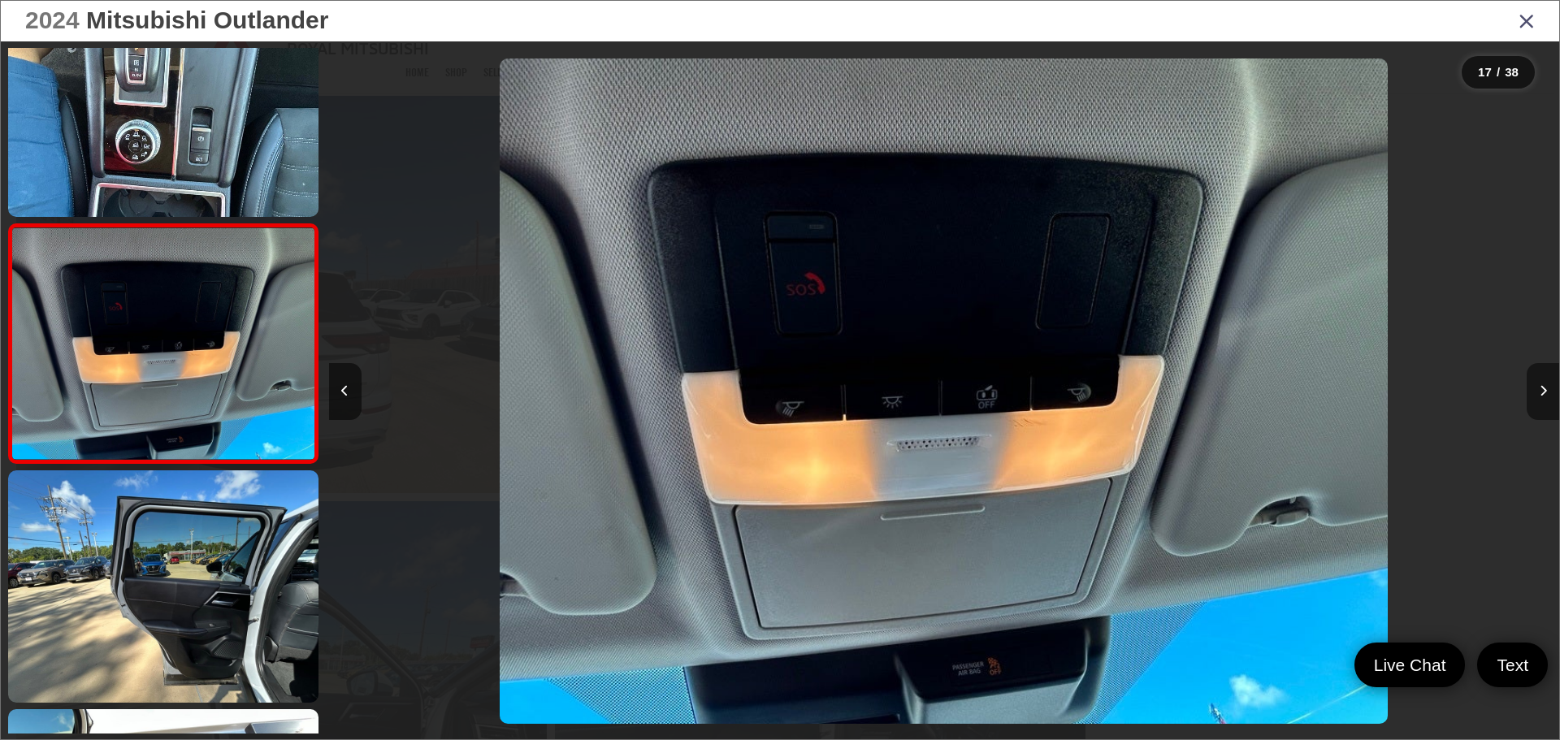
click at [1540, 395] on icon "Next image" at bounding box center [1542, 390] width 7 height 11
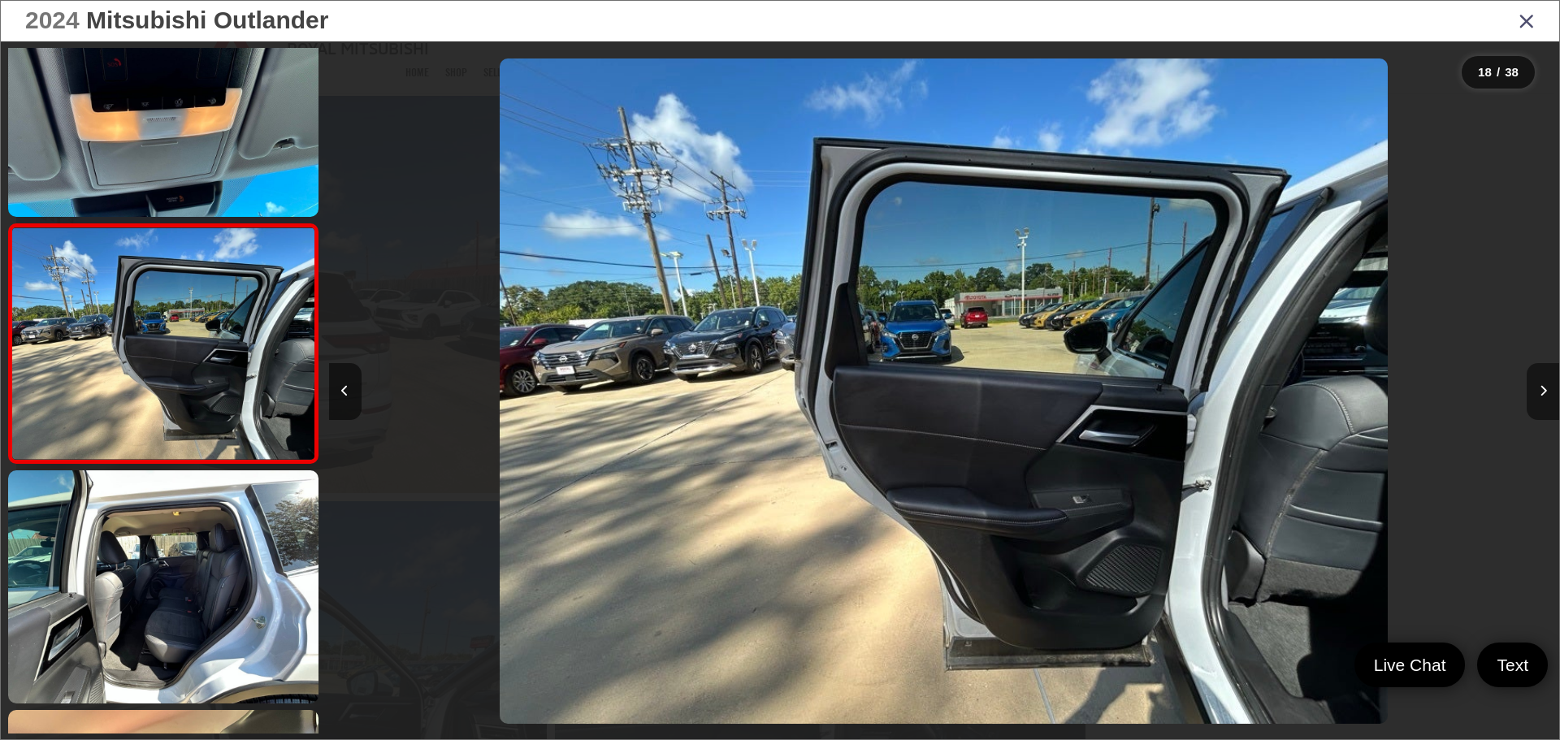
click at [1540, 395] on icon "Next image" at bounding box center [1542, 390] width 7 height 11
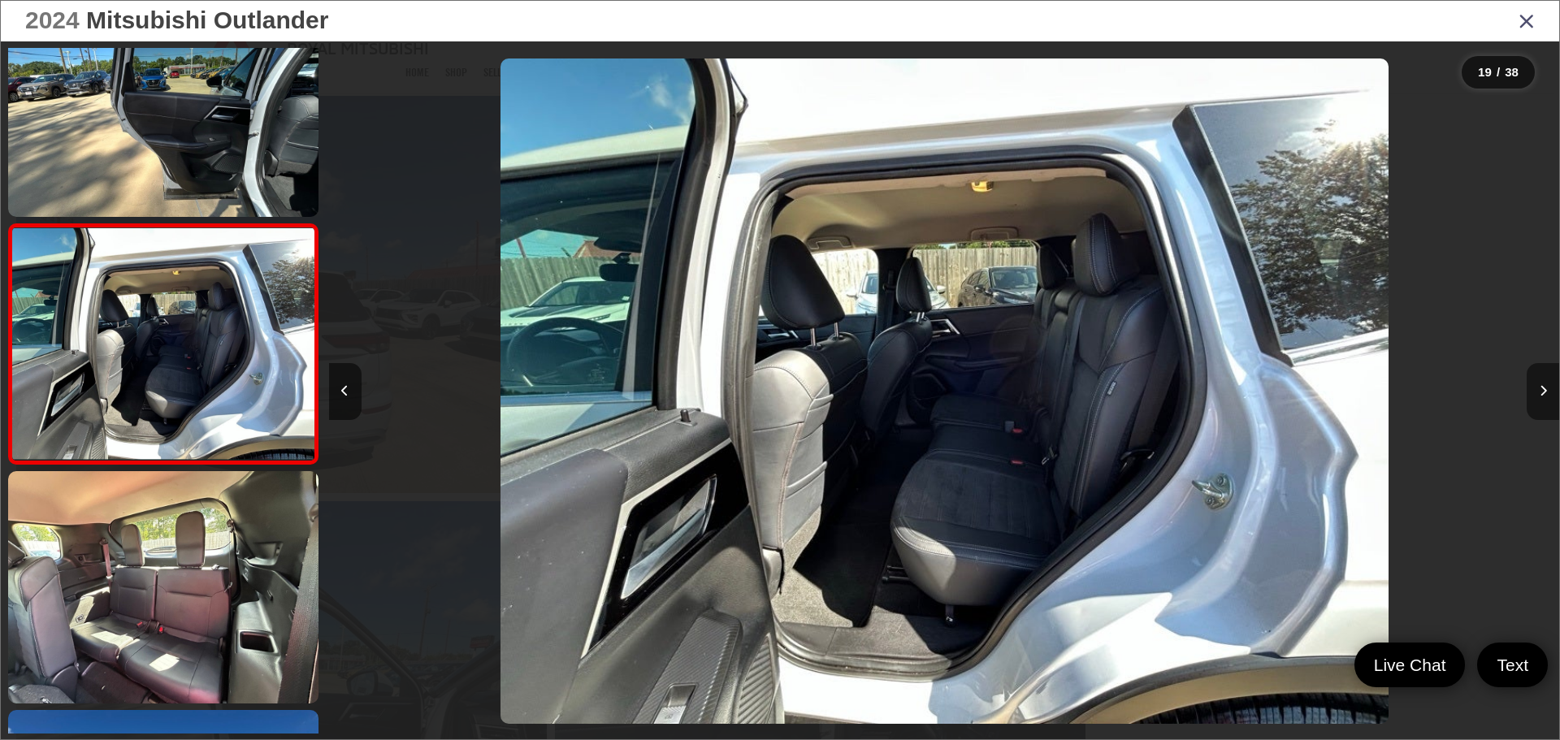
click at [1540, 395] on icon "Next image" at bounding box center [1542, 390] width 7 height 11
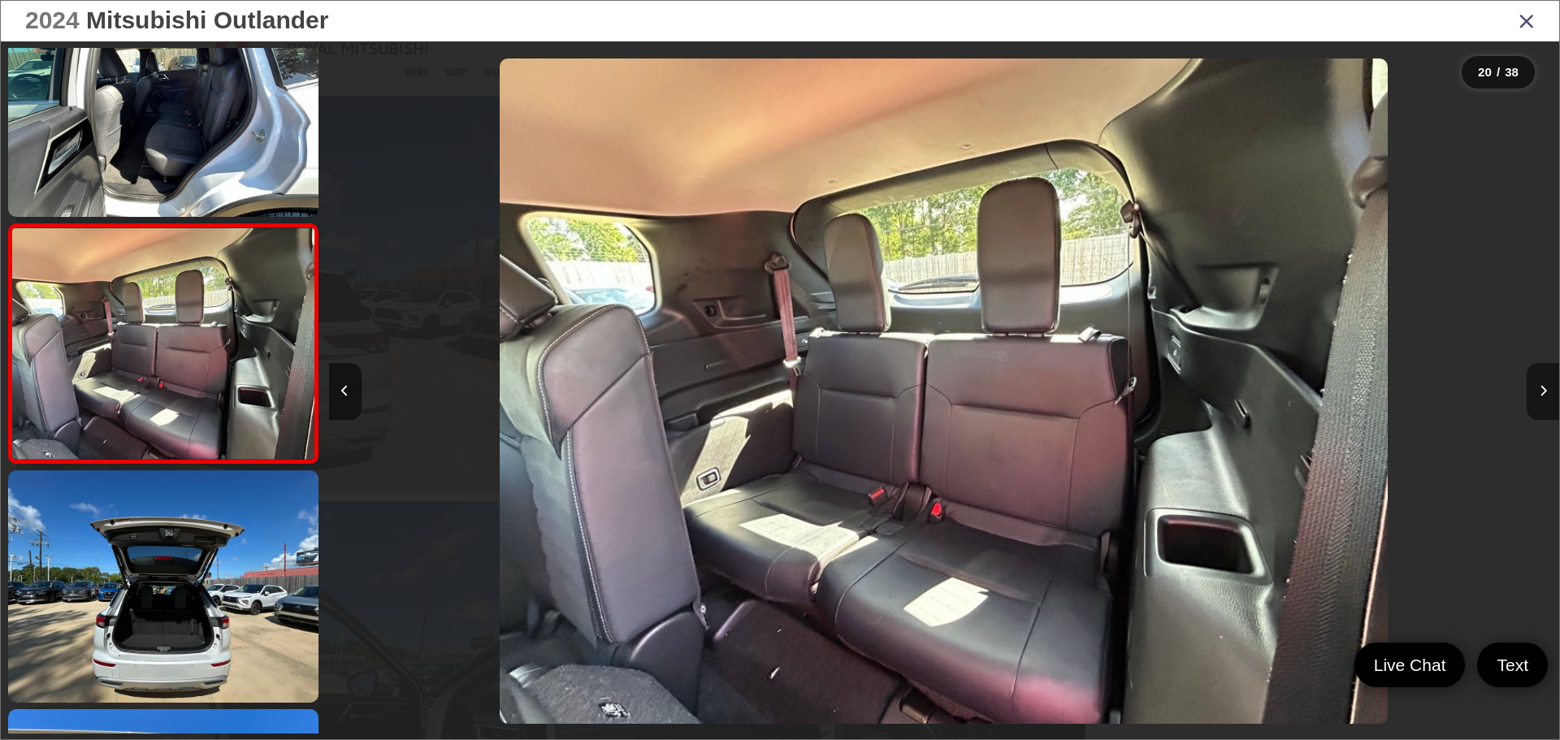
click at [1540, 395] on icon "Next image" at bounding box center [1542, 390] width 7 height 11
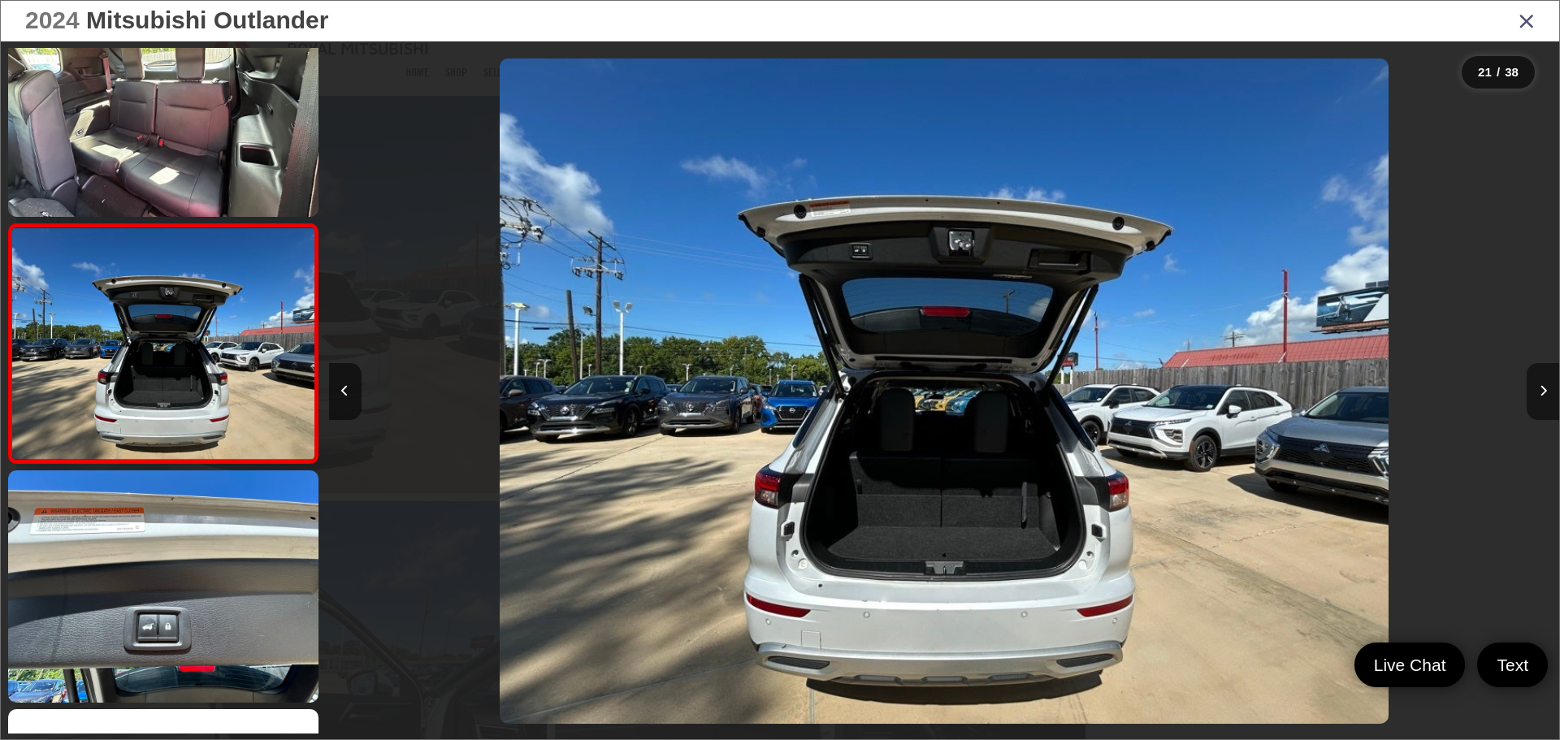
click at [1540, 395] on icon "Next image" at bounding box center [1542, 390] width 7 height 11
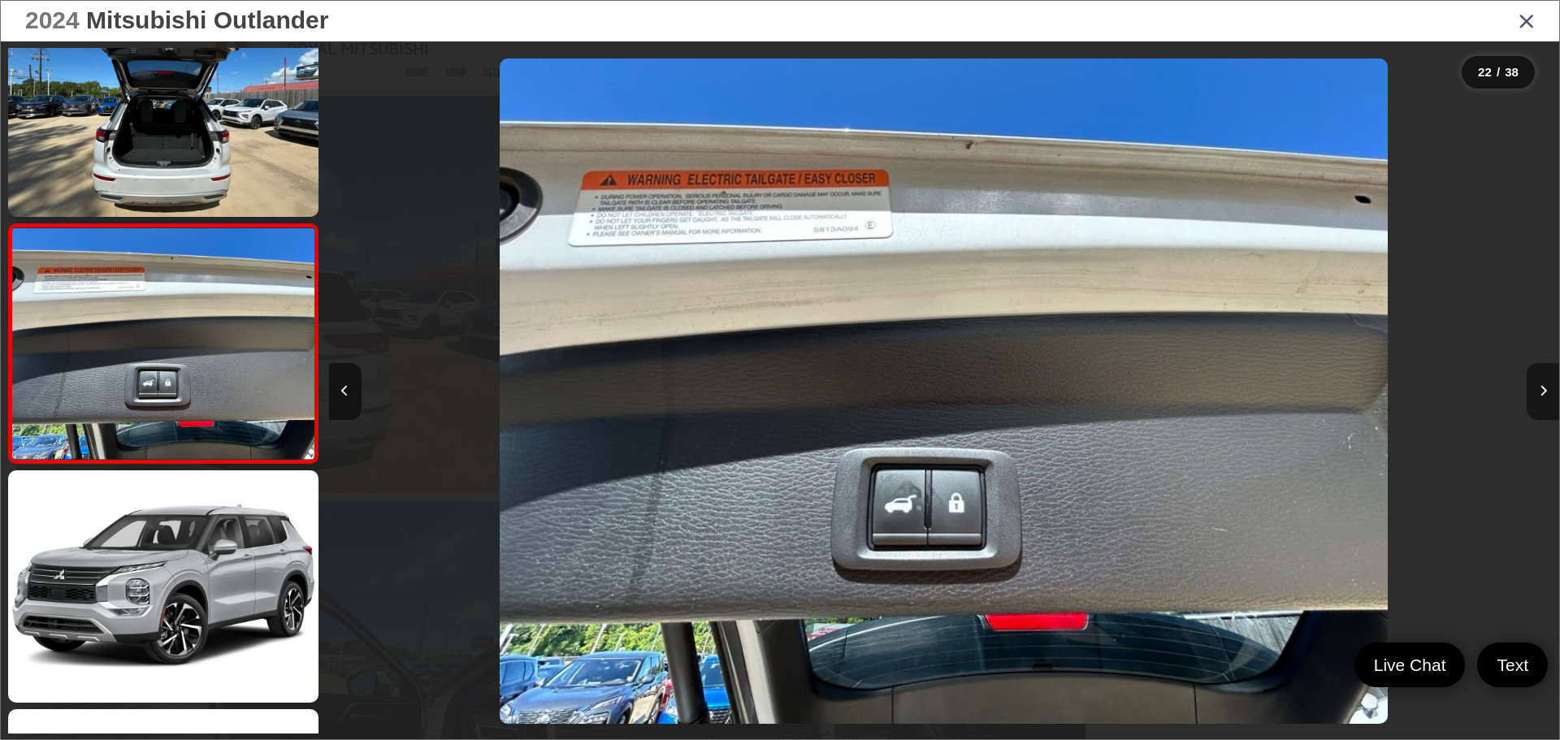
click at [1540, 395] on icon "Next image" at bounding box center [1542, 390] width 7 height 11
